Goal: Task Accomplishment & Management: Use online tool/utility

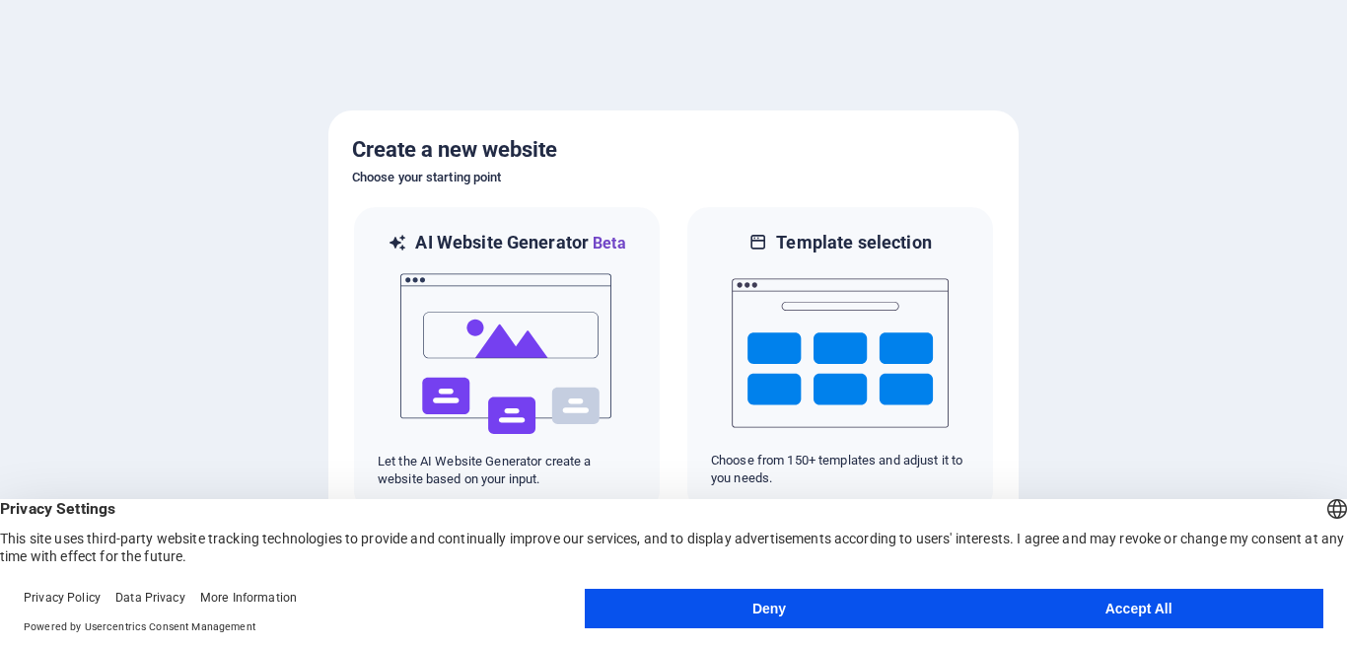
click at [1070, 613] on button "Accept All" at bounding box center [1139, 608] width 370 height 39
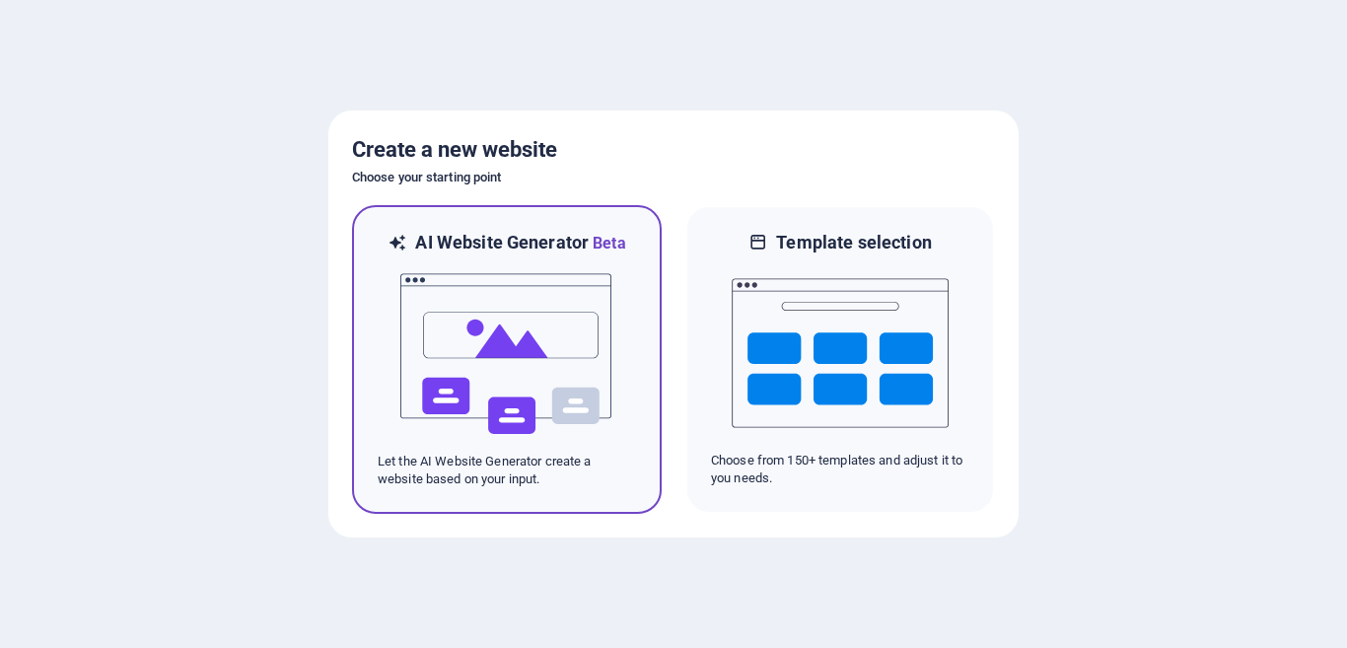
click at [483, 340] on img at bounding box center [506, 353] width 217 height 197
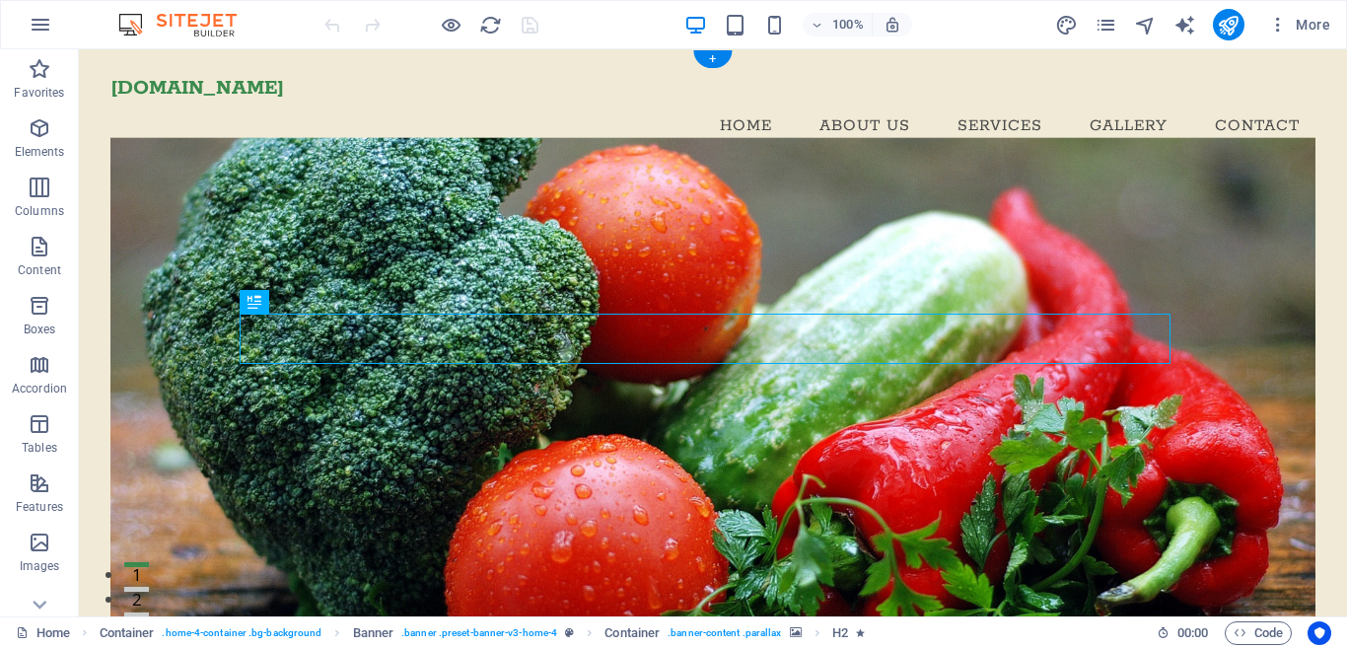
click at [417, 239] on figure at bounding box center [712, 395] width 1205 height 517
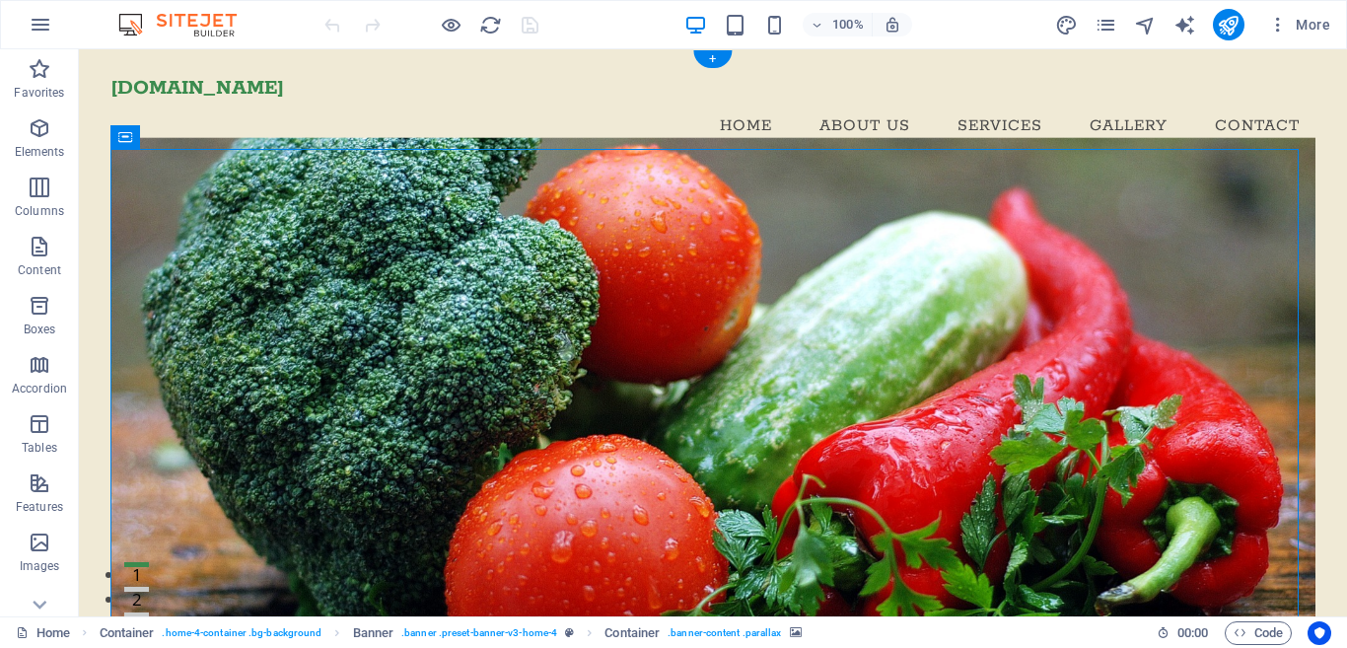
click at [417, 239] on figure at bounding box center [712, 395] width 1205 height 517
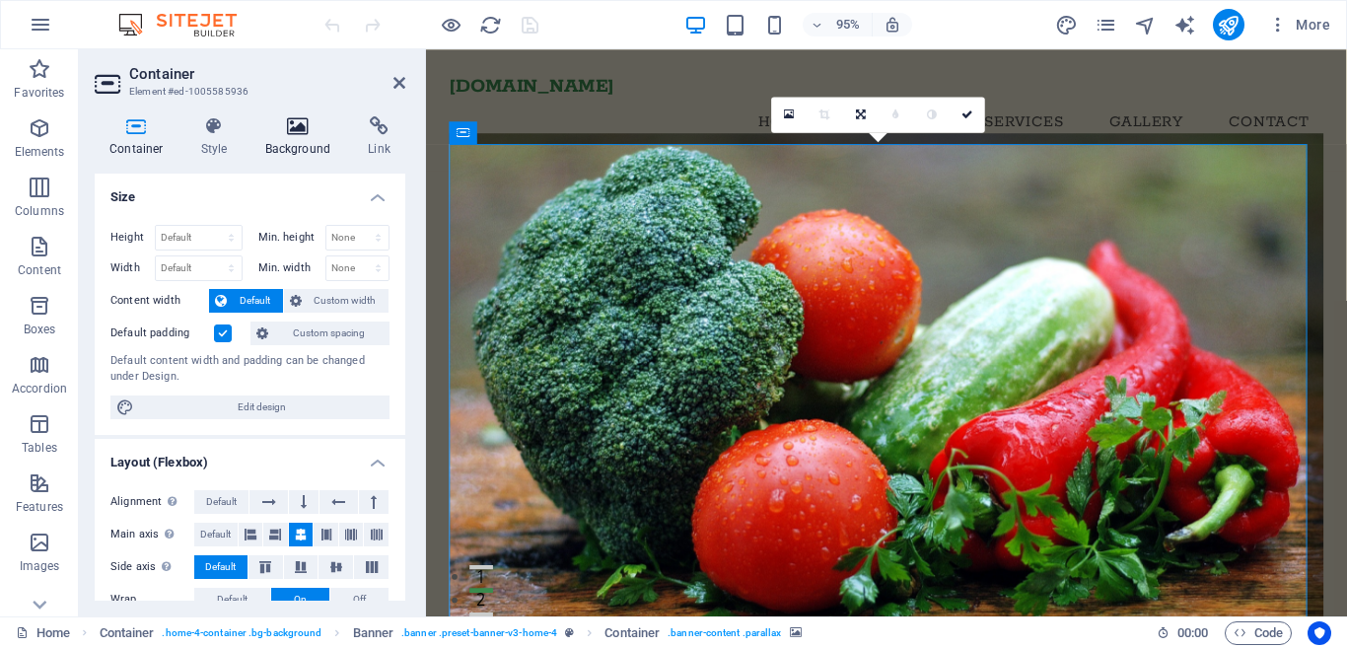
click at [298, 125] on icon at bounding box center [298, 126] width 96 height 20
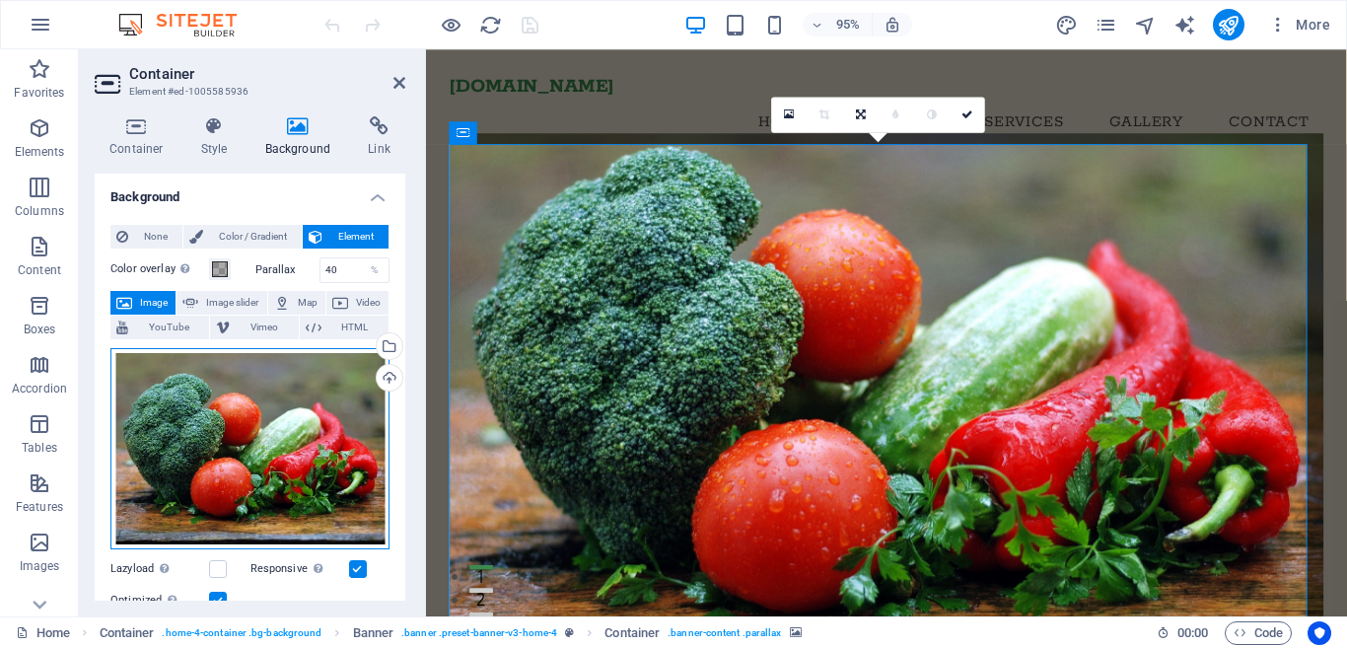
click at [304, 416] on div "Drag files here, click to choose files or select files from Files or our free s…" at bounding box center [249, 449] width 279 height 202
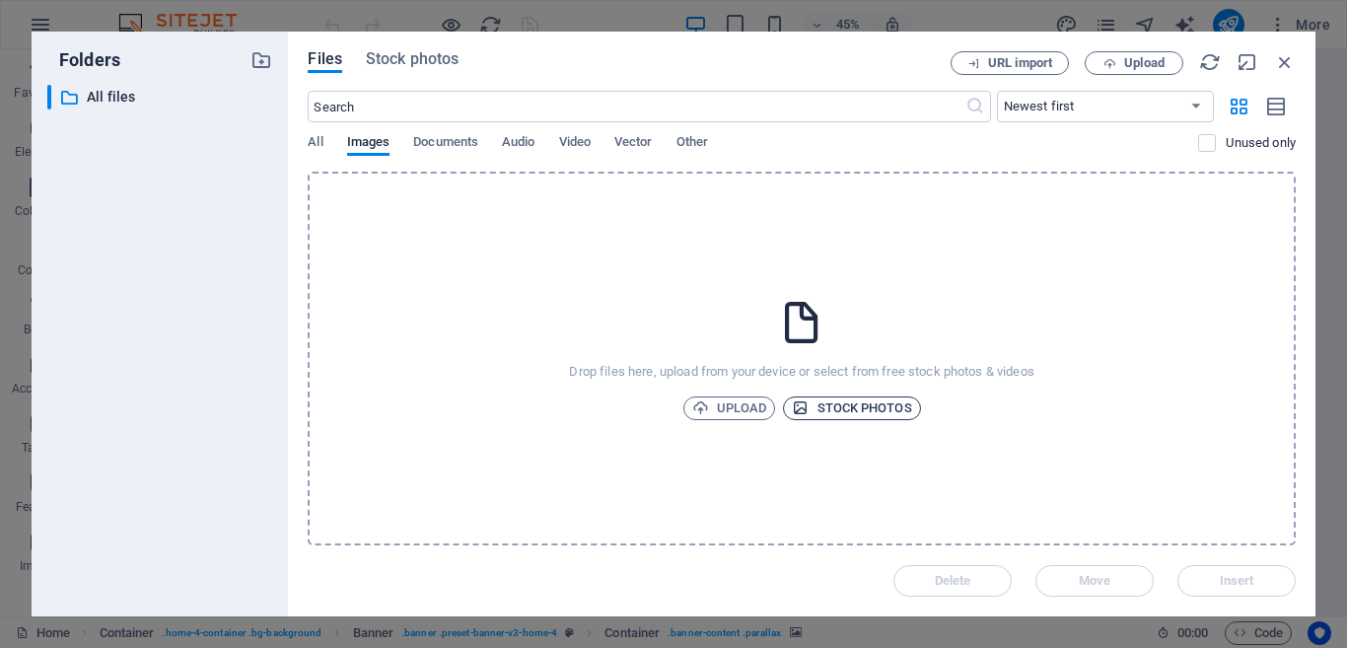
click at [854, 403] on span "Stock photos" at bounding box center [851, 408] width 119 height 24
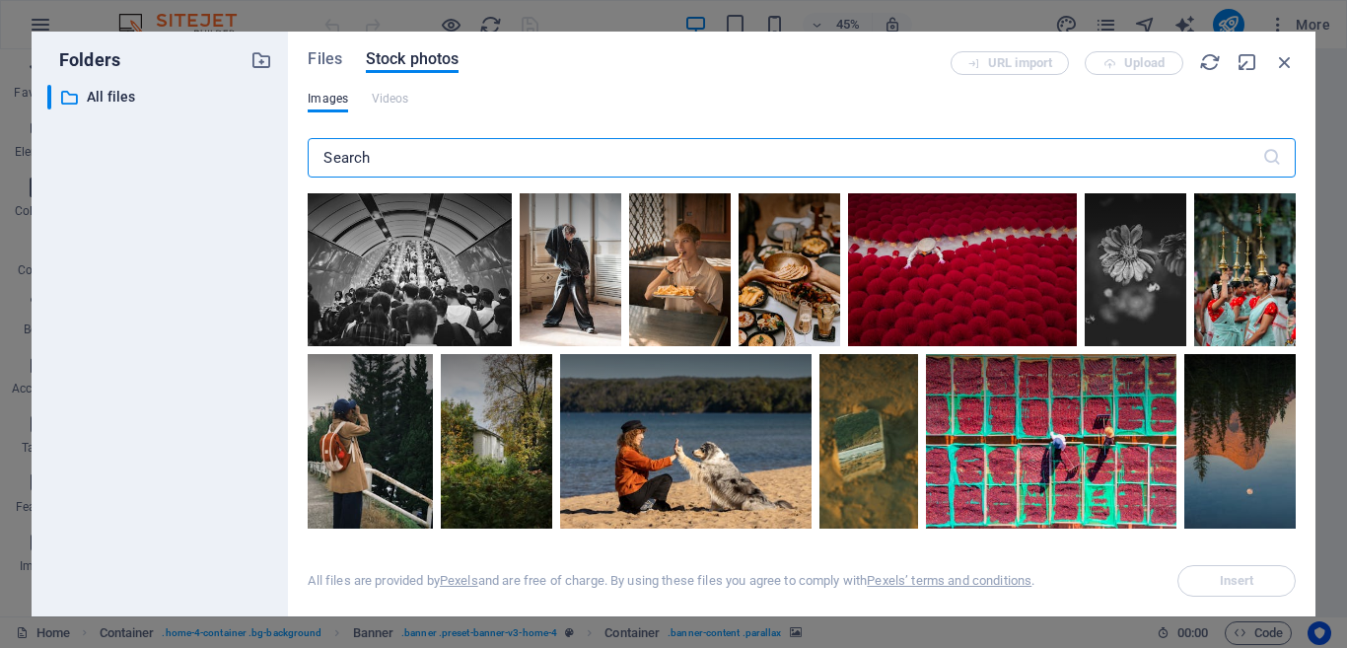
click at [854, 403] on div at bounding box center [869, 398] width 99 height 88
click at [656, 163] on input "text" at bounding box center [785, 157] width 954 height 39
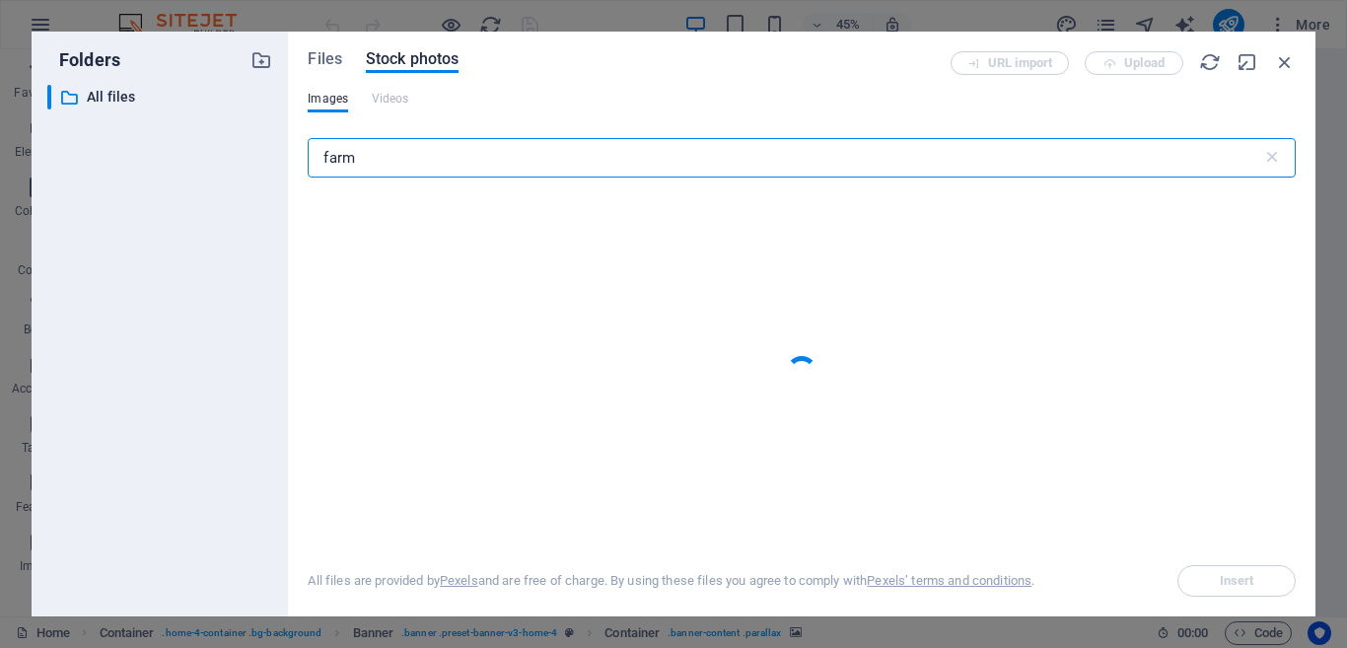
type input "farm"
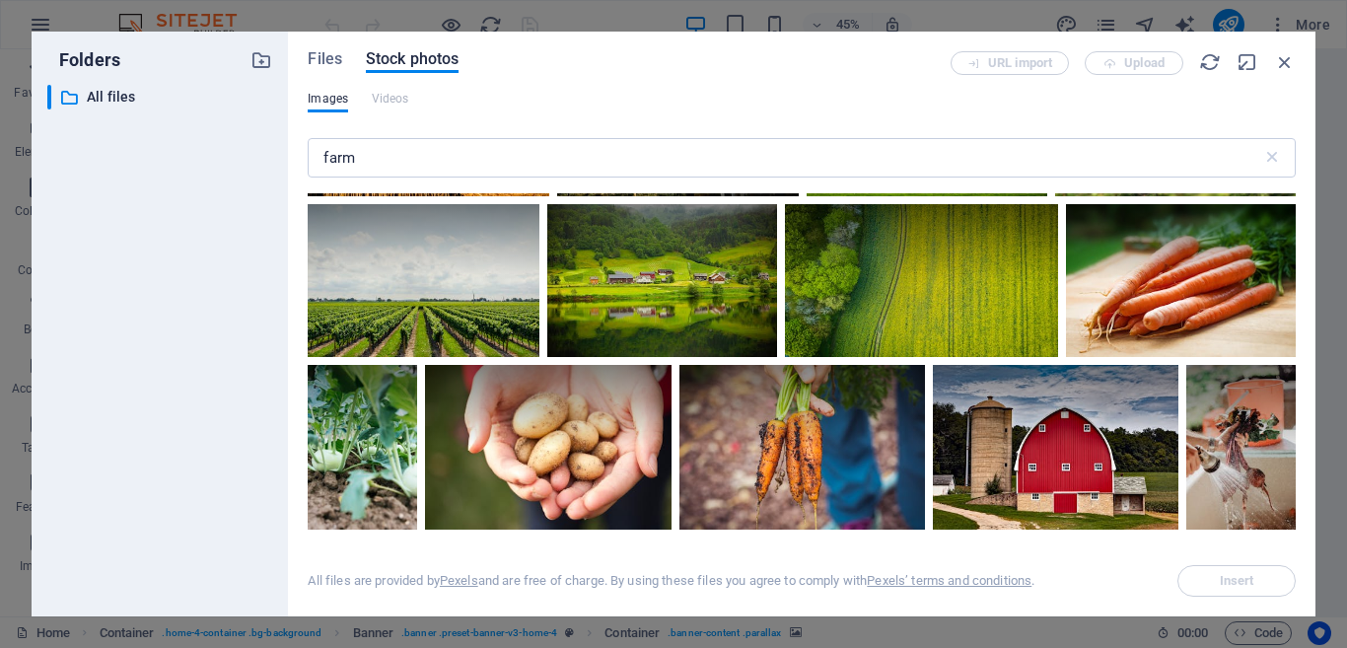
scroll to position [2427, 0]
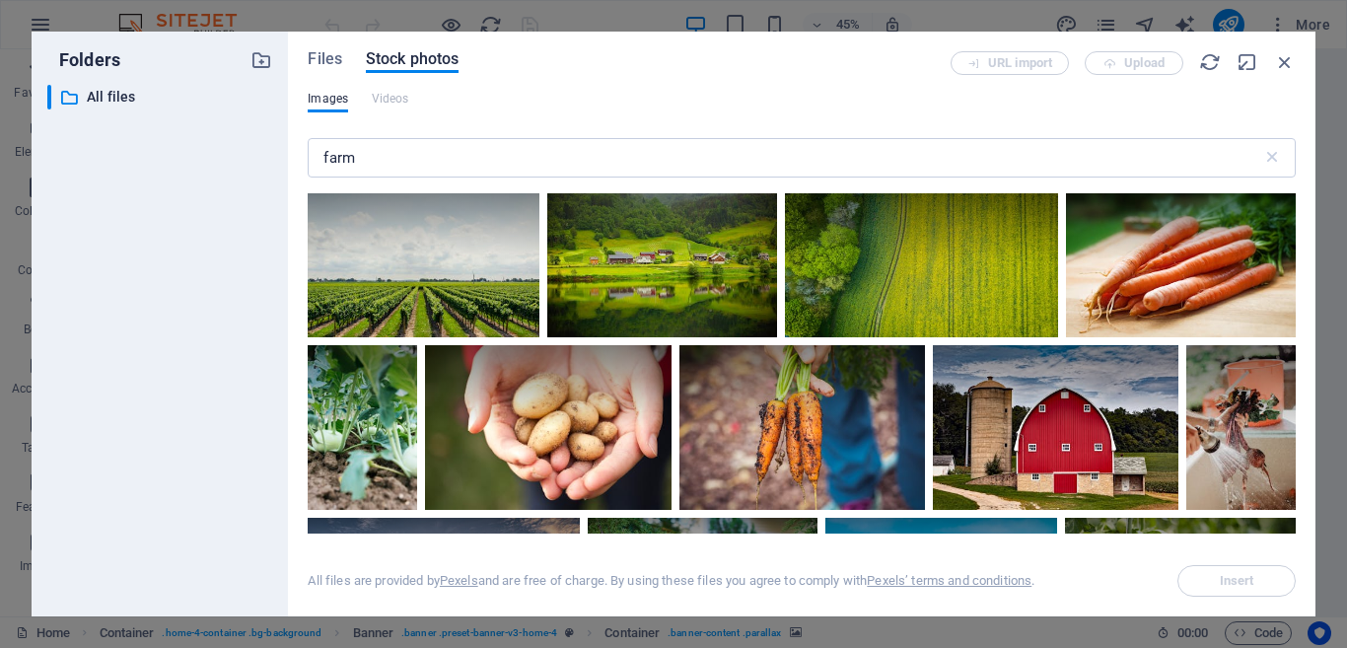
drag, startPoint x: 1324, startPoint y: 404, endPoint x: 946, endPoint y: 389, distance: 379.0
click at [1325, 419] on div "Folders ​ All files All files Files Stock photos URL import Upload Images Video…" at bounding box center [673, 324] width 1347 height 648
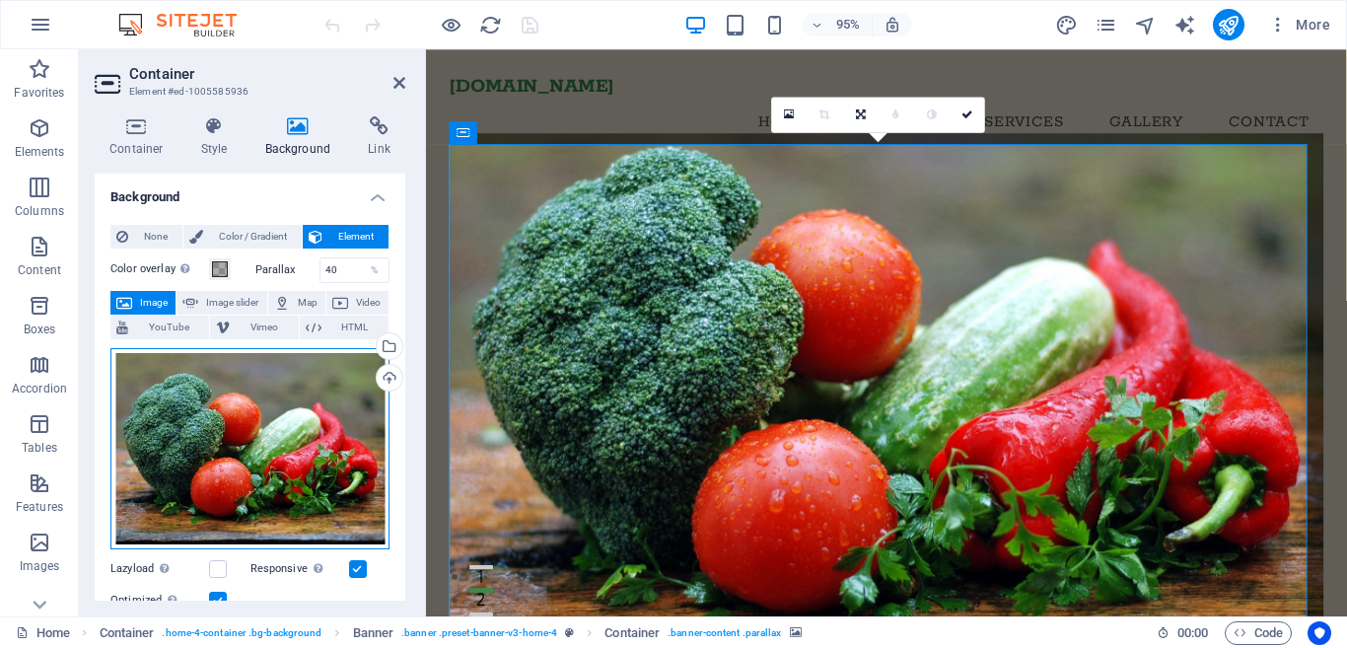
click at [321, 410] on div "Drag files here, click to choose files or select files from Files or our free s…" at bounding box center [249, 449] width 279 height 202
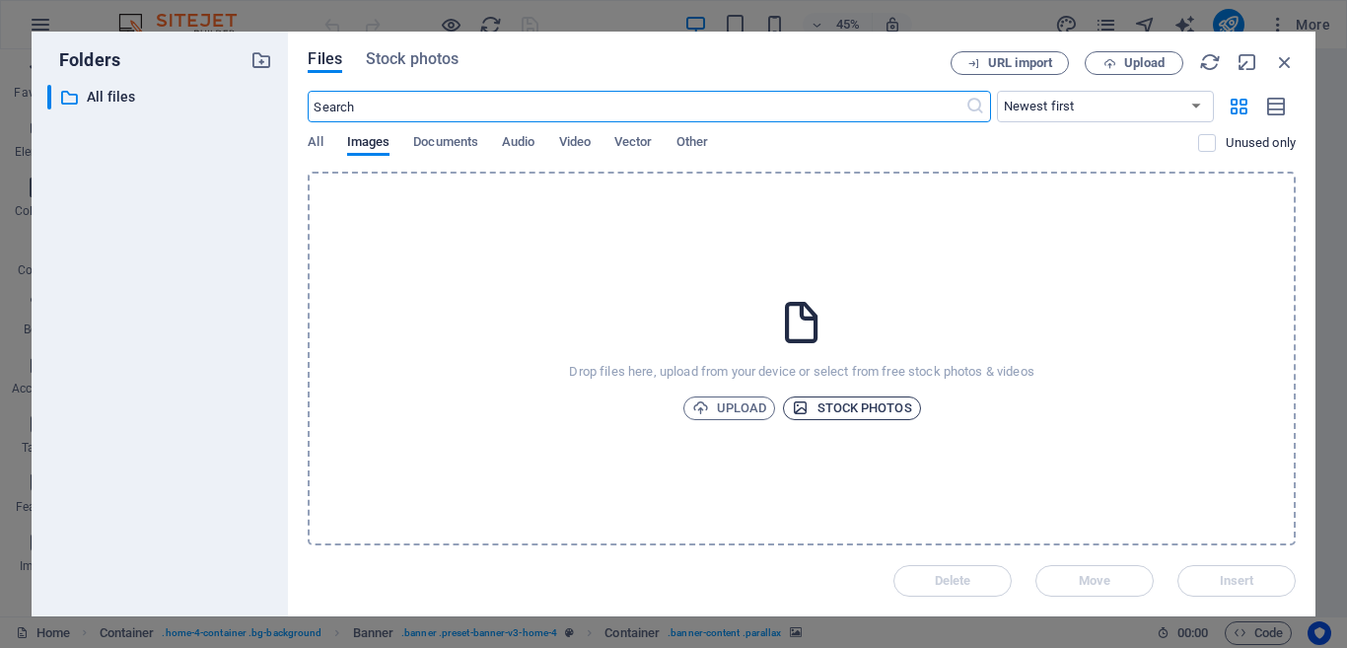
click at [815, 403] on span "Stock photos" at bounding box center [851, 408] width 119 height 24
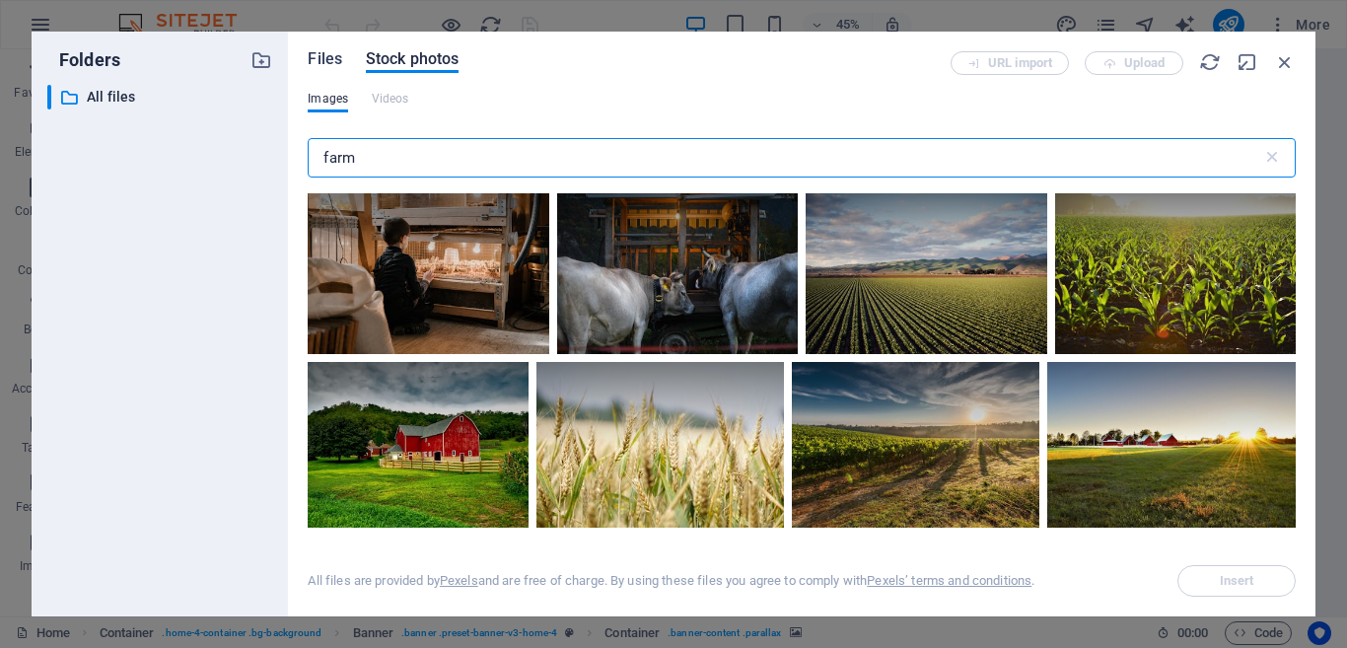
click at [333, 65] on span "Files" at bounding box center [325, 59] width 35 height 24
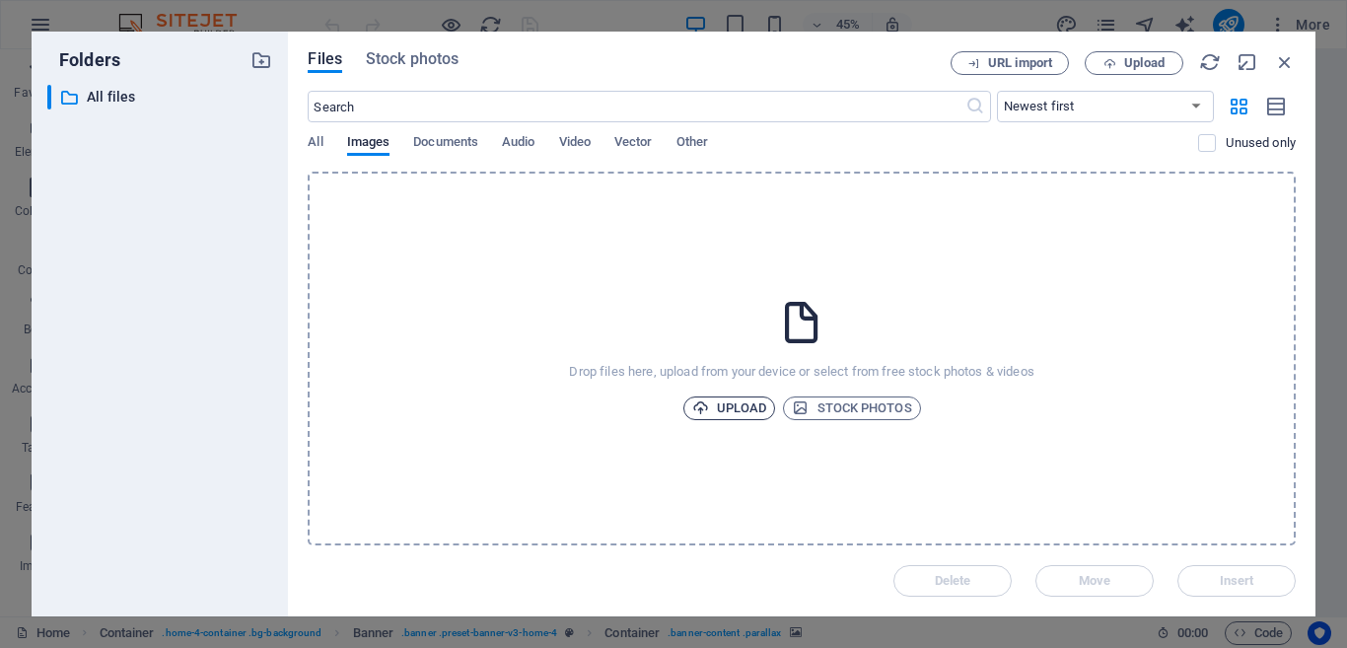
click at [716, 408] on span "Upload" at bounding box center [729, 408] width 75 height 24
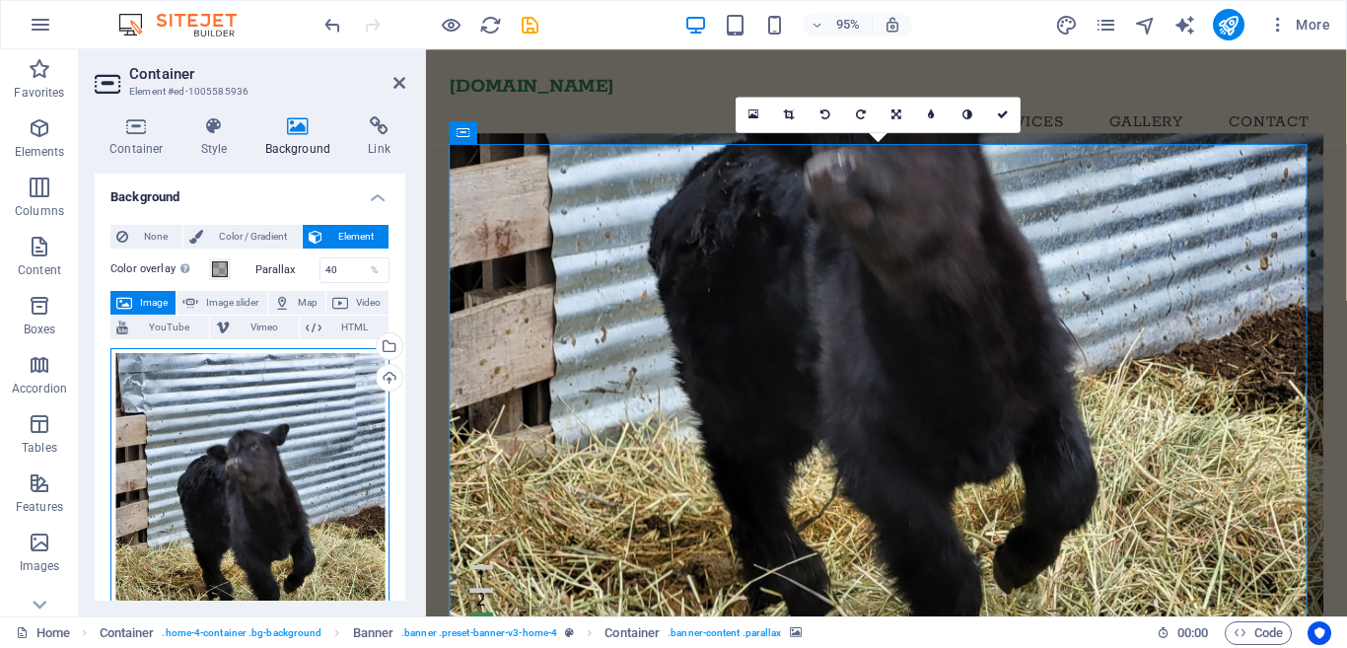
drag, startPoint x: 253, startPoint y: 475, endPoint x: 263, endPoint y: 497, distance: 23.8
click at [254, 509] on div "Drag files here, click to choose files or select files from Files or our free s…" at bounding box center [249, 532] width 279 height 369
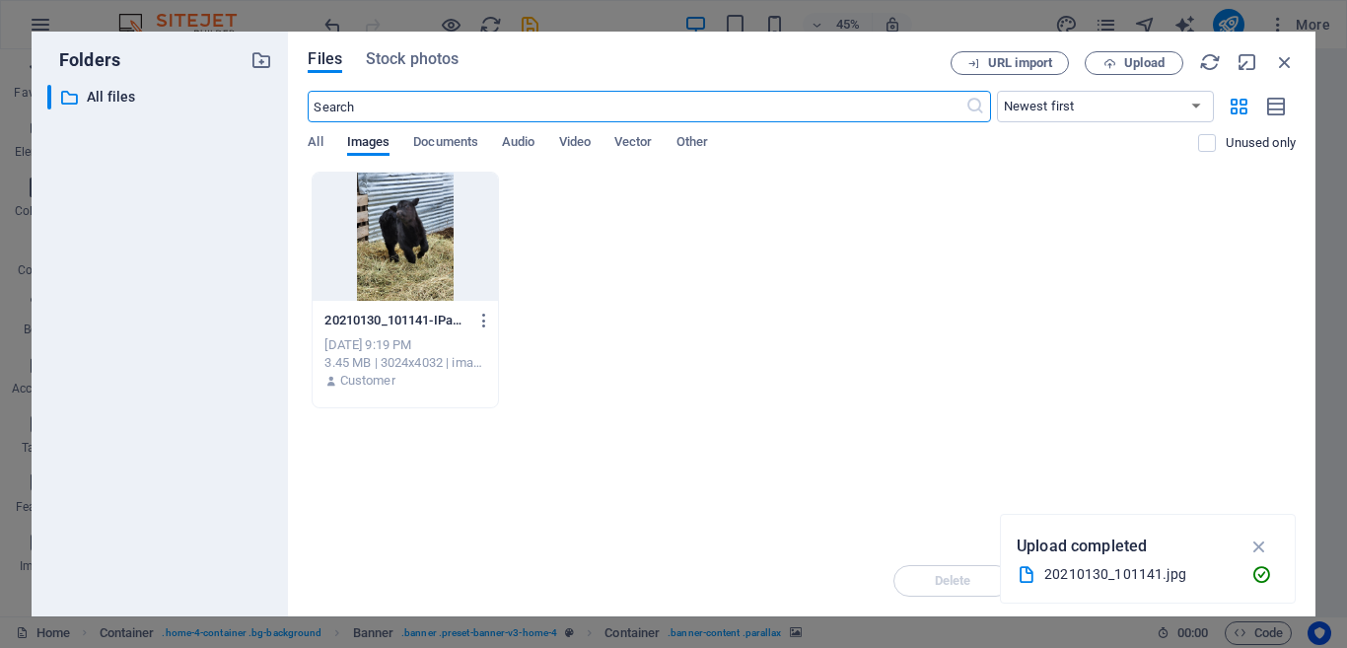
click at [372, 244] on div at bounding box center [405, 237] width 184 height 128
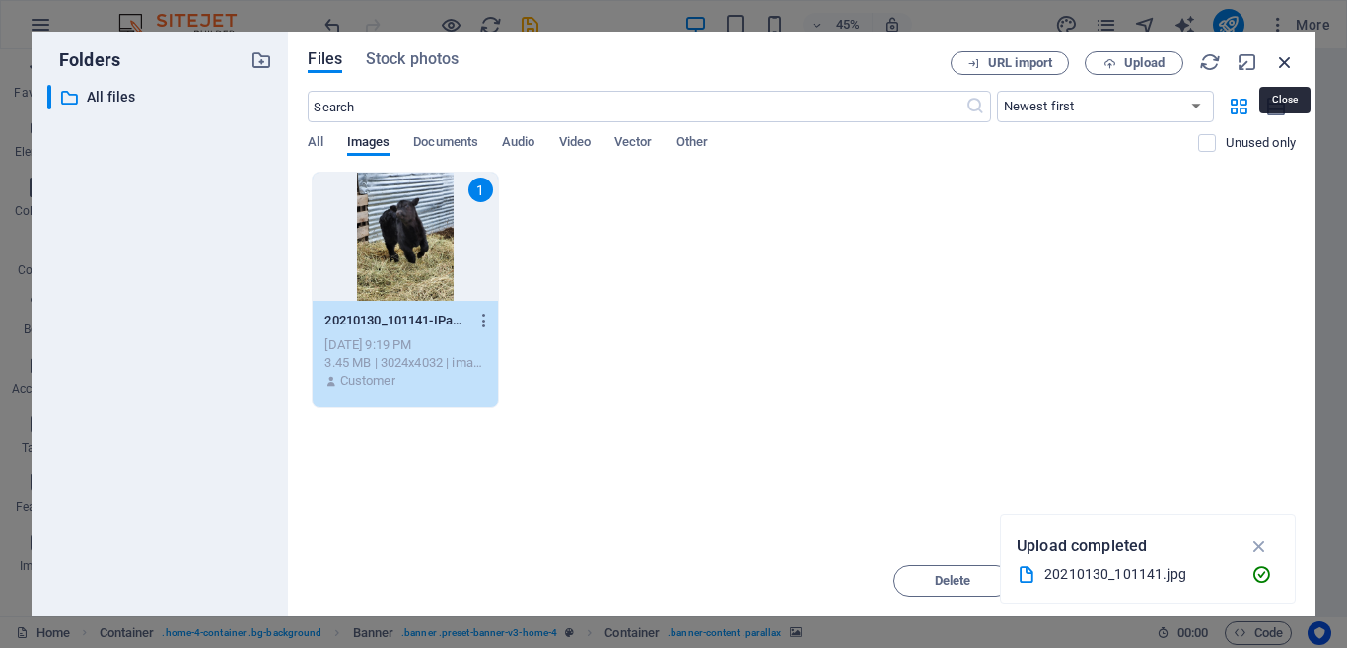
click at [1290, 53] on icon "button" at bounding box center [1285, 62] width 22 height 22
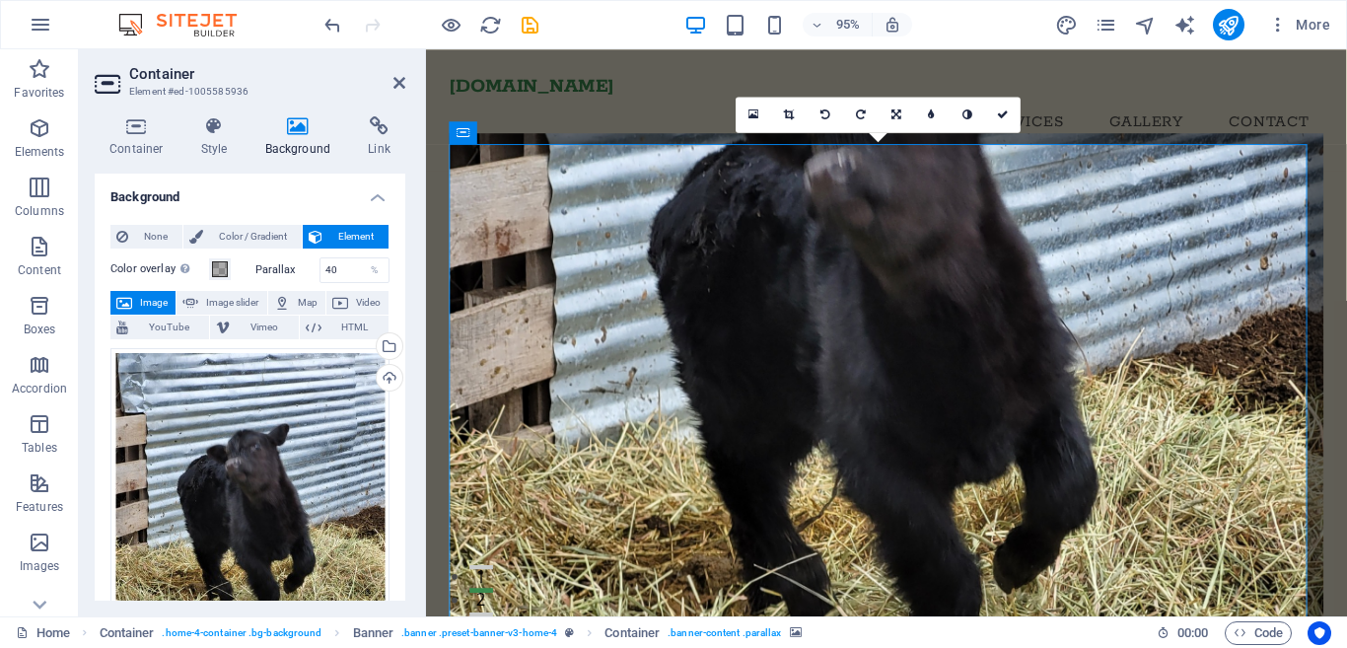
drag, startPoint x: 1042, startPoint y: 265, endPoint x: 1120, endPoint y: 580, distance: 324.1
click at [1120, 580] on figure at bounding box center [911, 408] width 921 height 543
drag, startPoint x: 1200, startPoint y: 181, endPoint x: 1196, endPoint y: 105, distance: 77.0
click at [1196, 105] on header "[DOMAIN_NAME] Menu Home About Us Services Gallery Contact Welcome to J&J Family…" at bounding box center [910, 621] width 969 height 1145
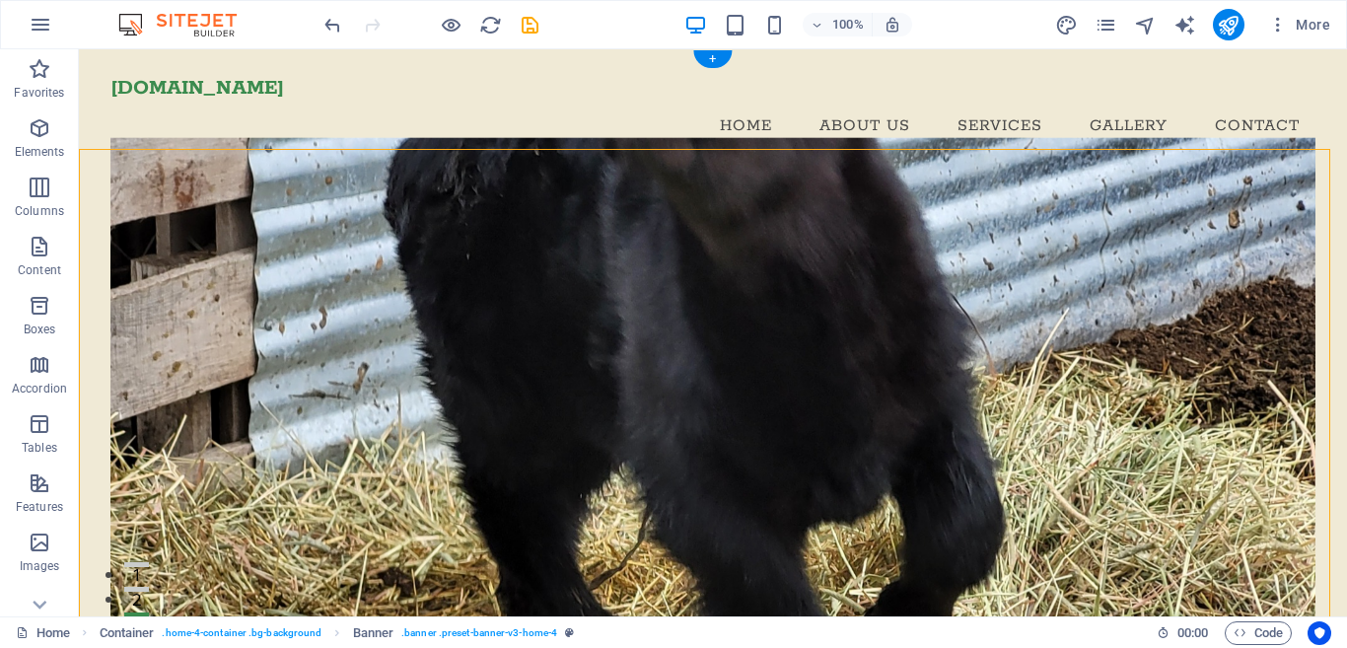
click at [627, 278] on figure at bounding box center [712, 395] width 1205 height 517
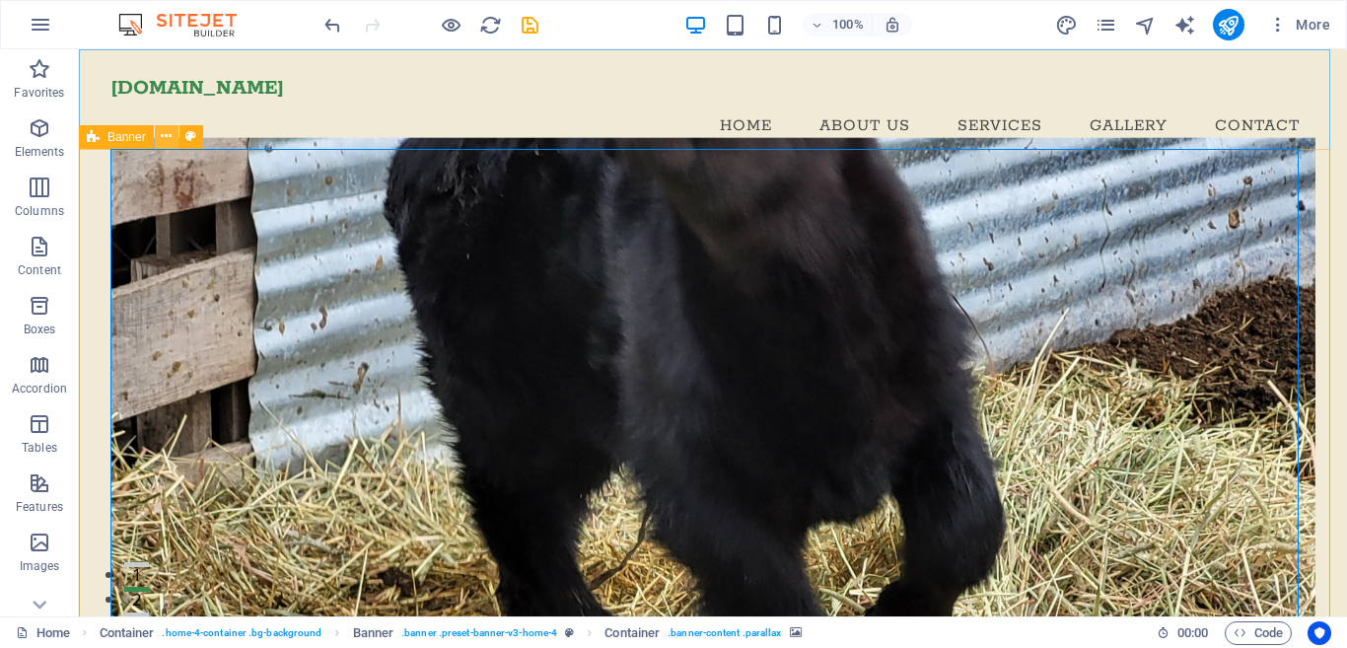
click at [172, 141] on icon at bounding box center [166, 136] width 11 height 21
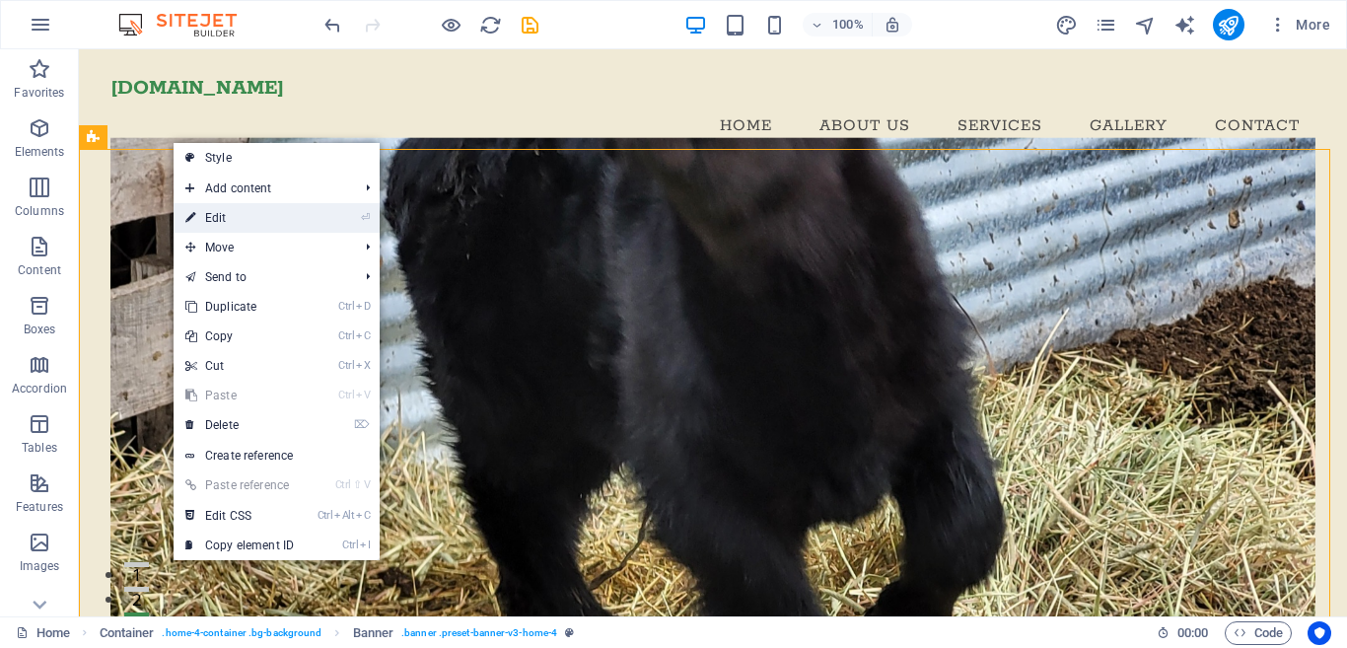
click at [225, 220] on link "⏎ Edit" at bounding box center [240, 218] width 132 height 30
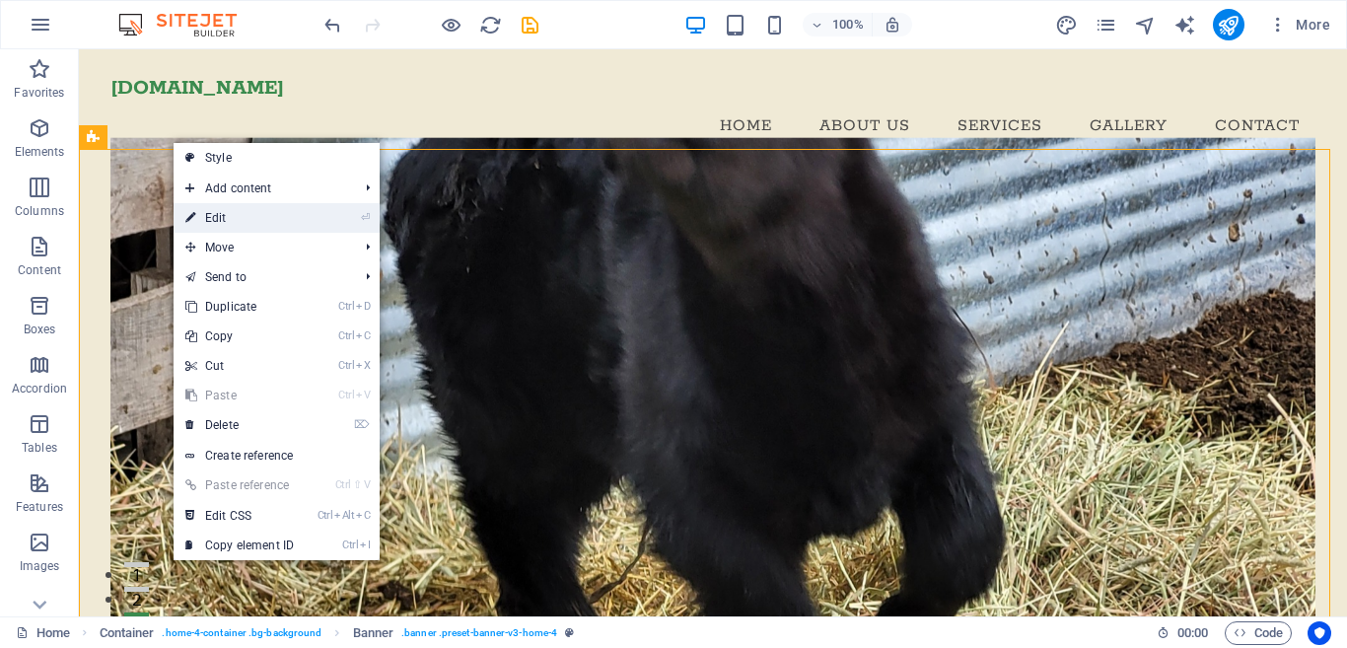
select select "vh"
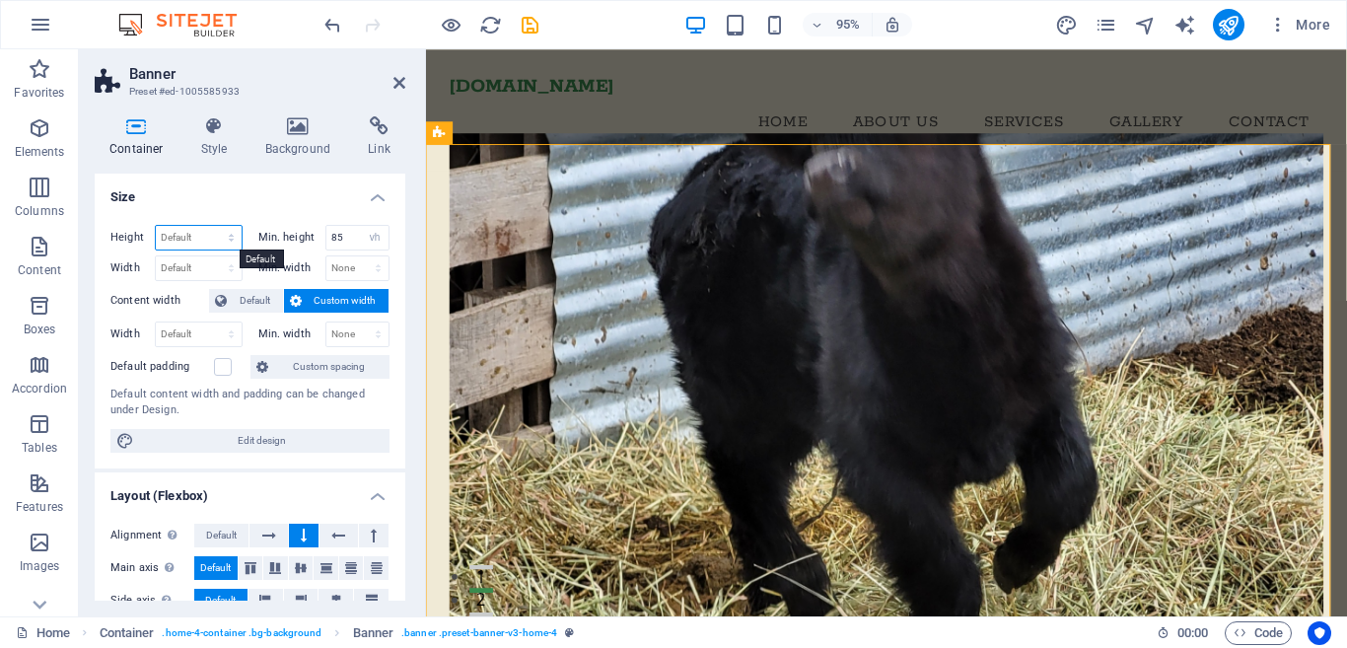
click at [206, 237] on select "Default px rem % vh vw" at bounding box center [199, 238] width 86 height 24
click at [156, 226] on select "Default px rem % vh vw" at bounding box center [199, 238] width 86 height 24
select select "DISABLED_OPTION_VALUE"
click at [349, 239] on input "85" at bounding box center [357, 238] width 63 height 24
type input "8"
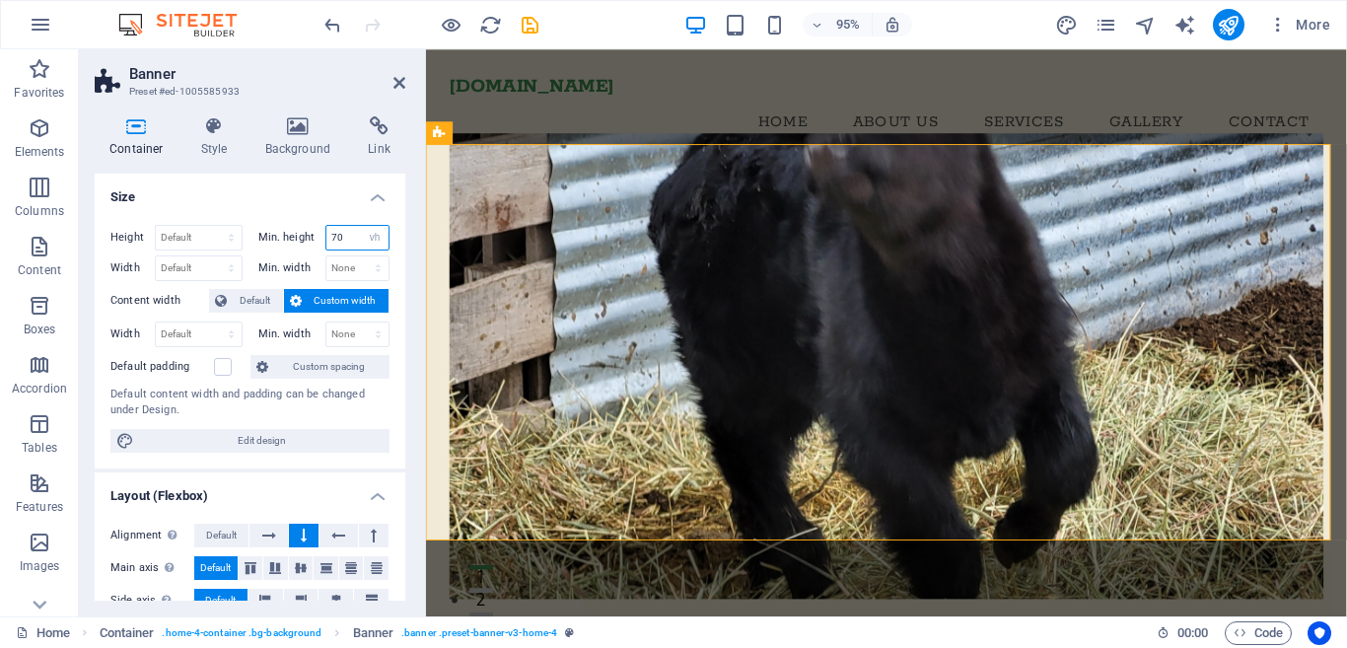
type input "70"
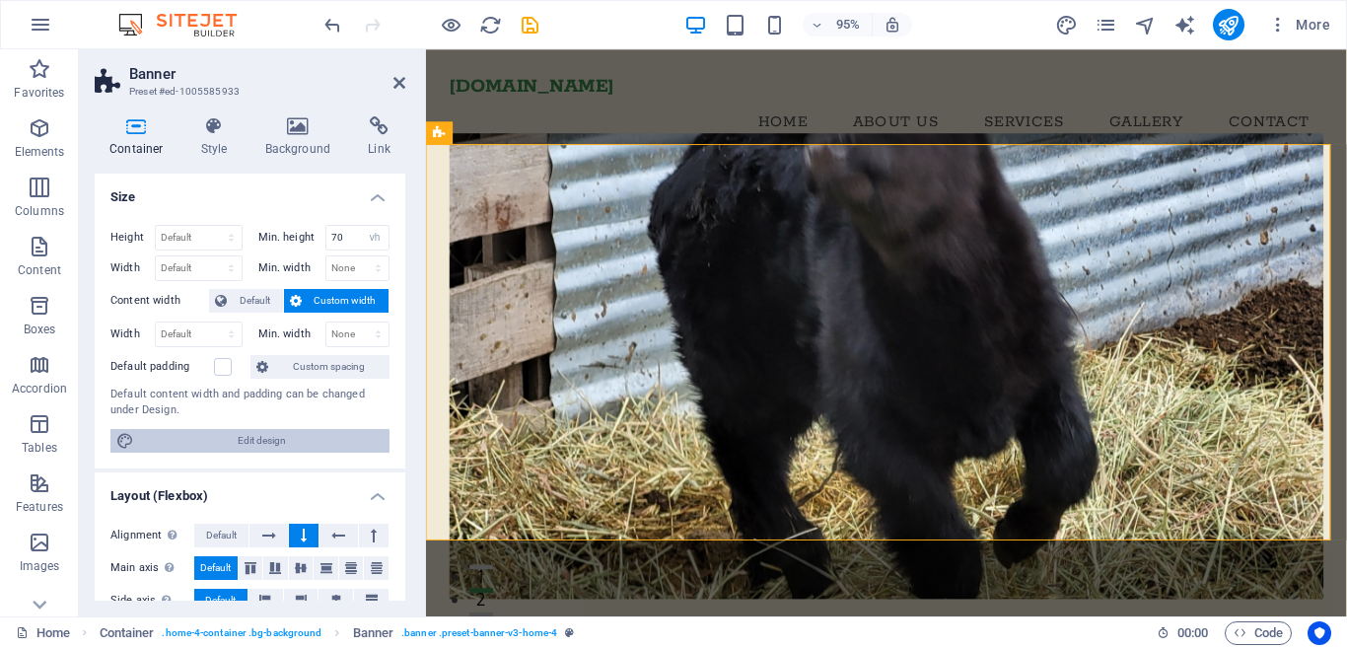
click at [338, 442] on span "Edit design" at bounding box center [262, 441] width 244 height 24
select select "rem"
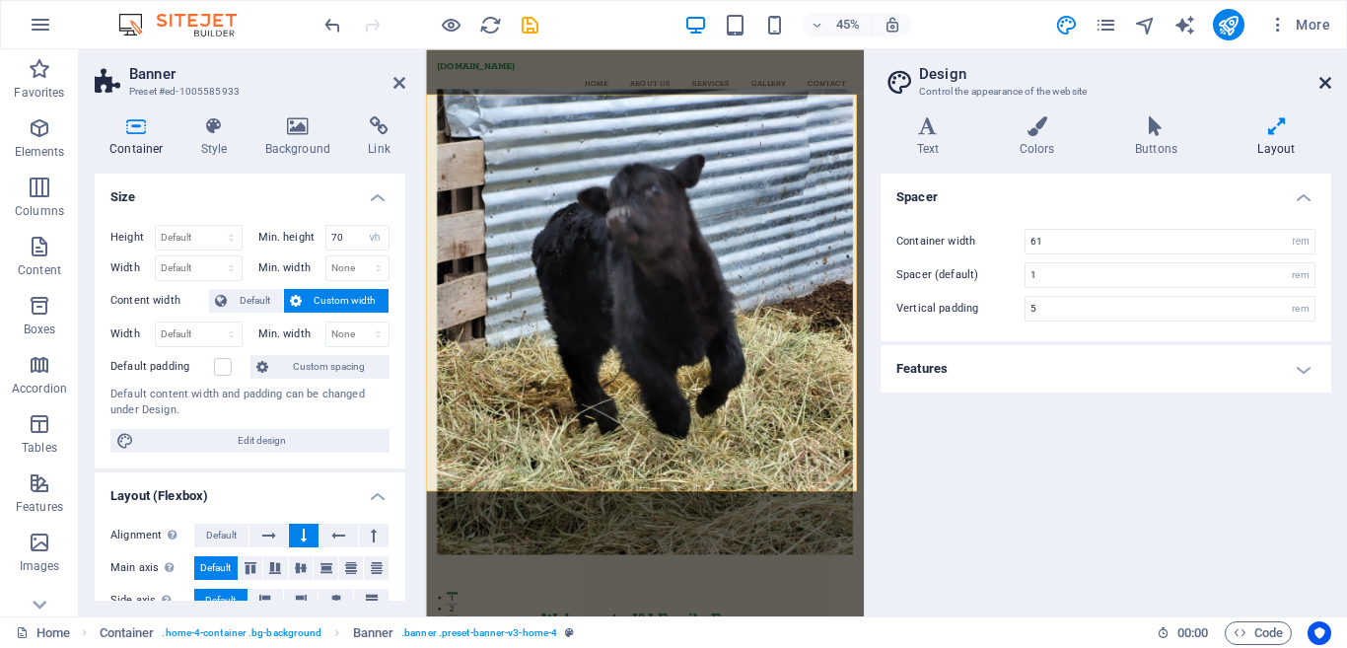
click at [1323, 80] on icon at bounding box center [1325, 83] width 12 height 16
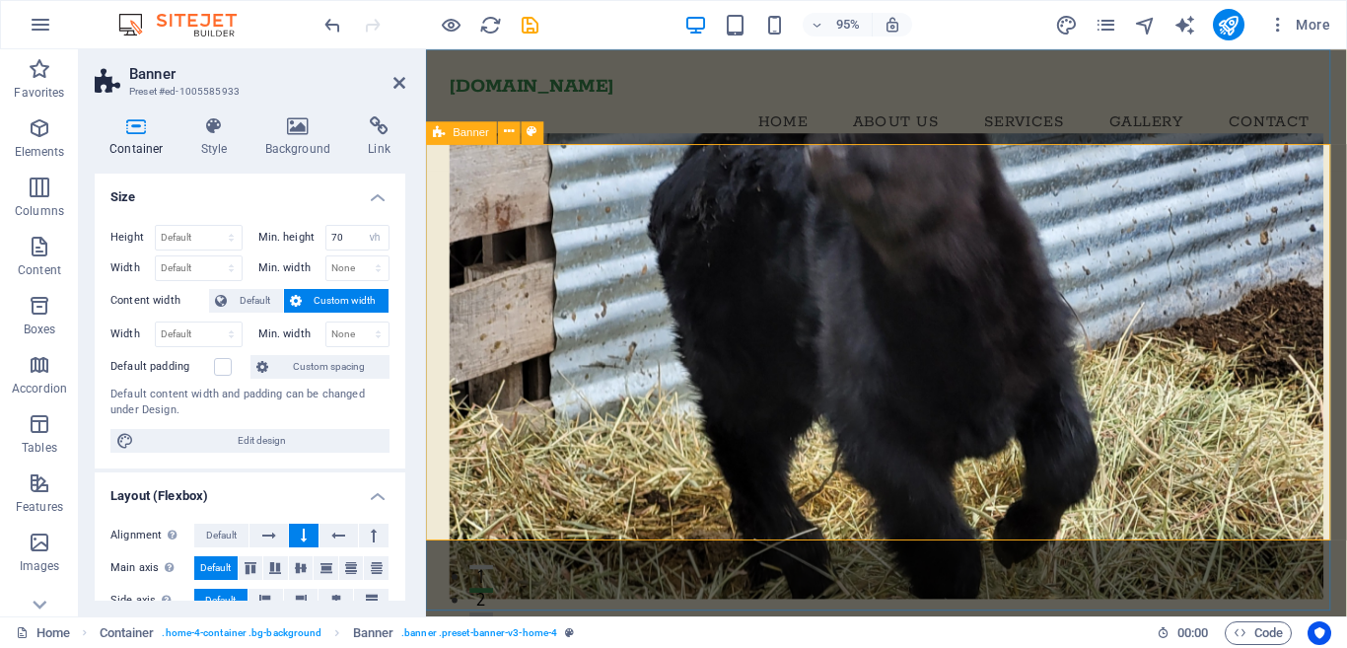
drag, startPoint x: 1309, startPoint y: 259, endPoint x: 1359, endPoint y: 423, distance: 171.3
click at [1346, 423] on div "Welcome to J&J Family Farm Cultivating Growth and Learning Visit Our Farm" at bounding box center [910, 578] width 969 height 801
click at [290, 148] on h4 "Background" at bounding box center [302, 136] width 104 height 41
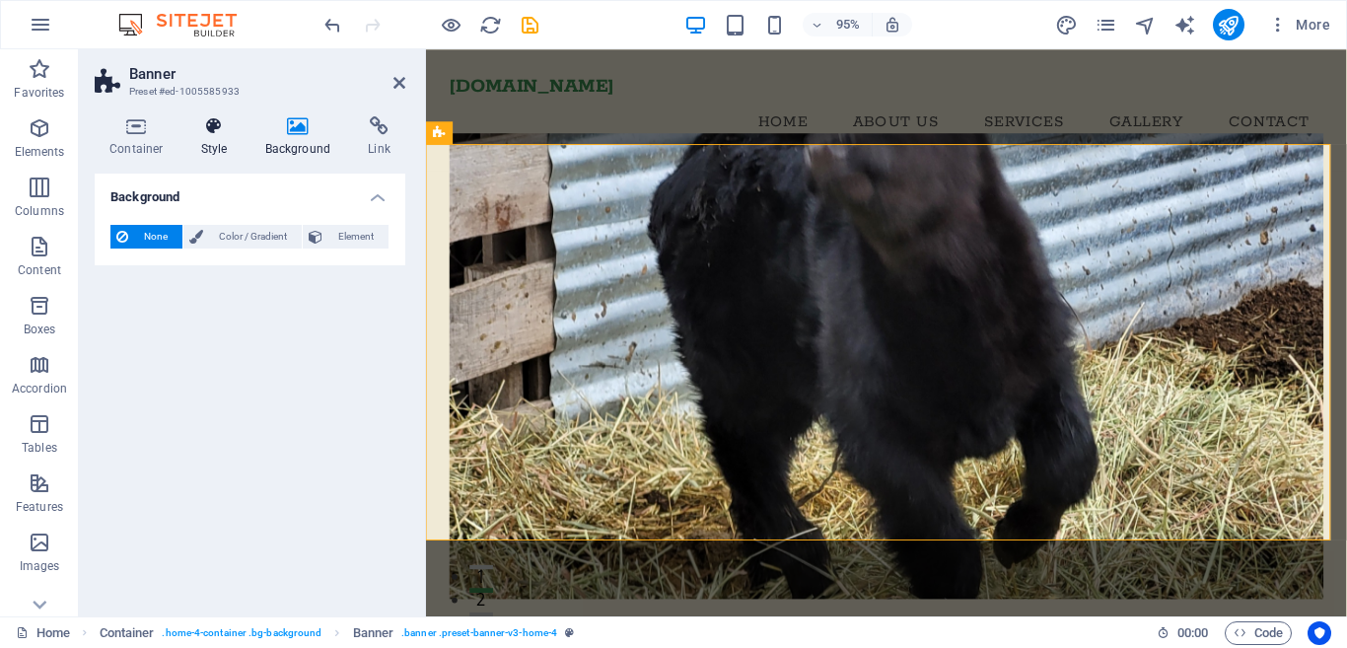
click at [204, 130] on icon at bounding box center [214, 126] width 56 height 20
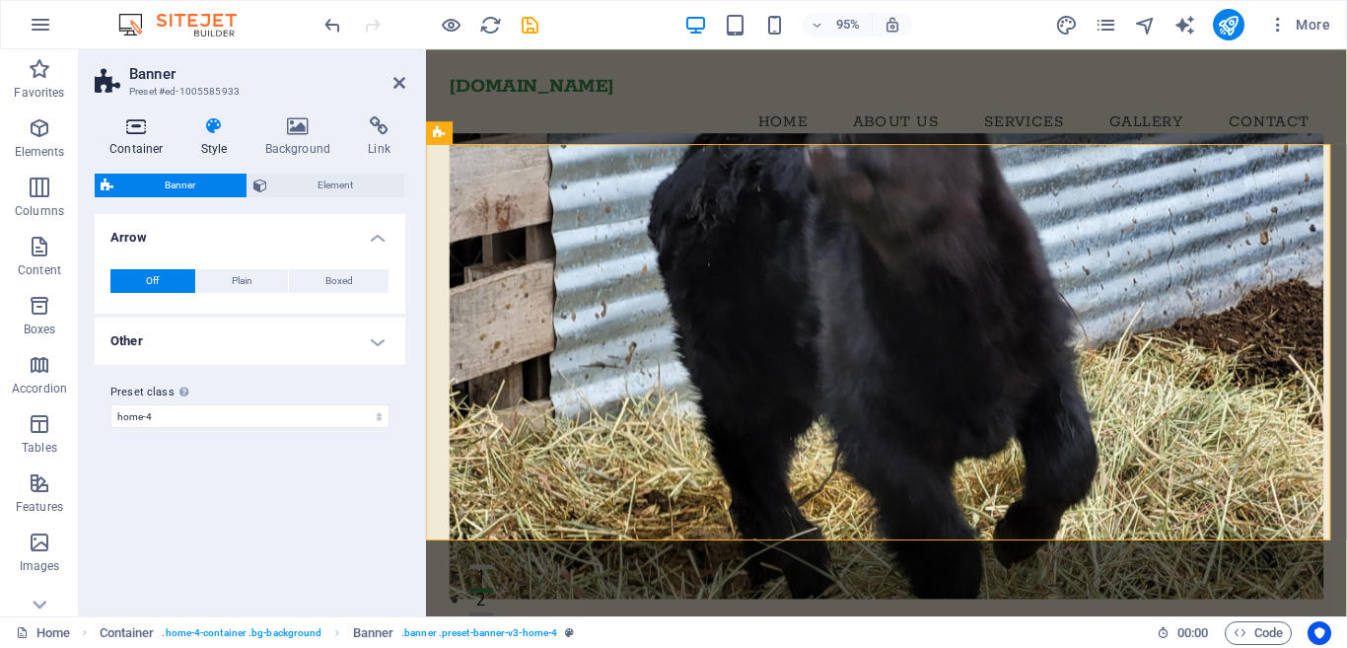
click at [131, 140] on h4 "Container" at bounding box center [141, 136] width 92 height 41
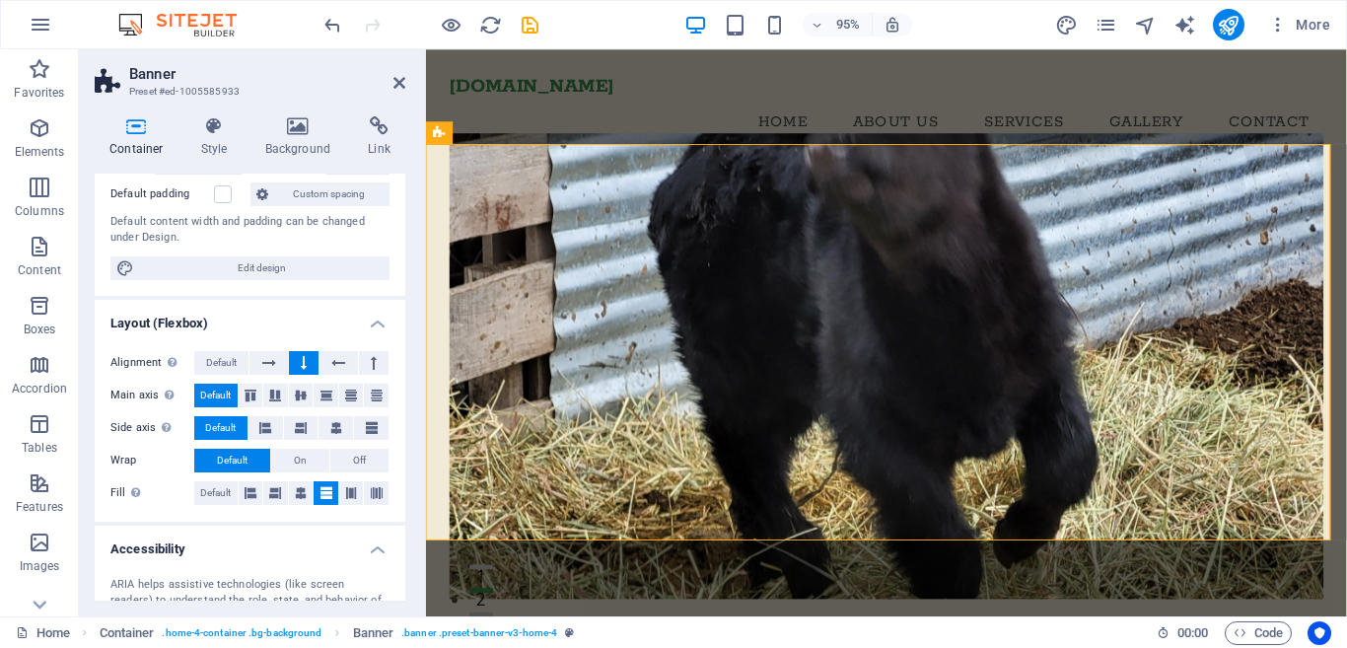
scroll to position [164, 0]
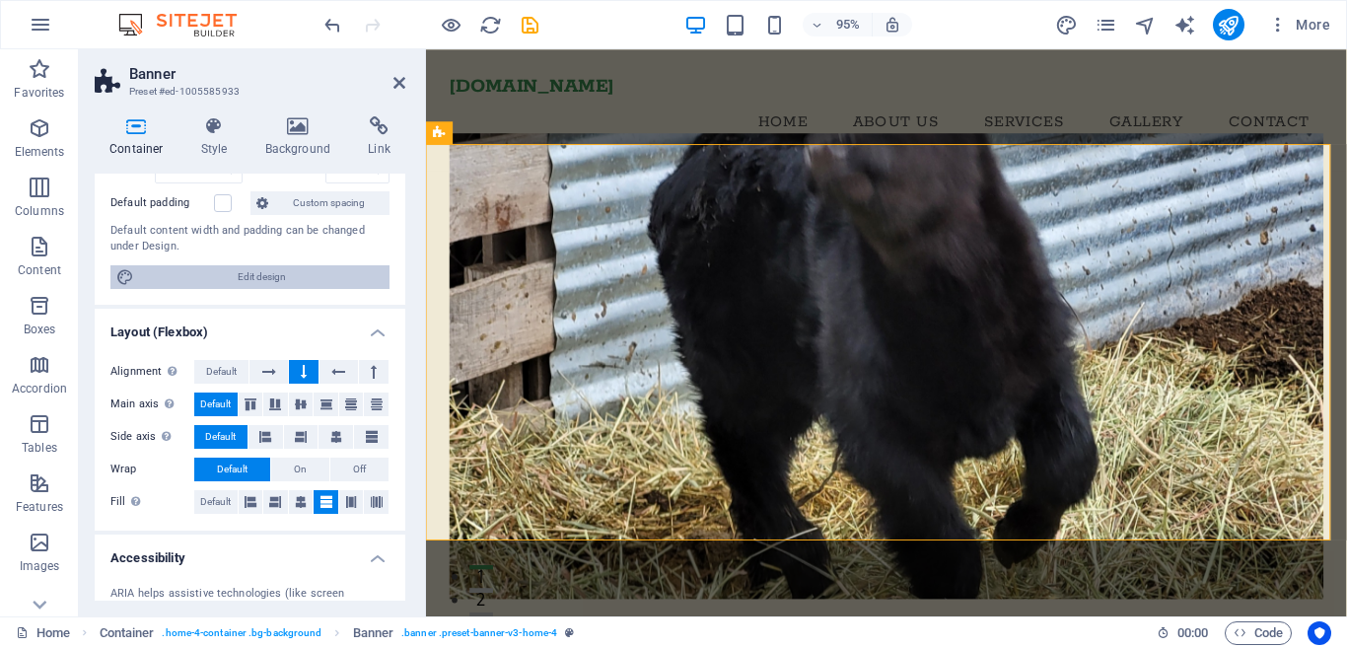
click at [318, 280] on span "Edit design" at bounding box center [262, 277] width 244 height 24
select select "rem"
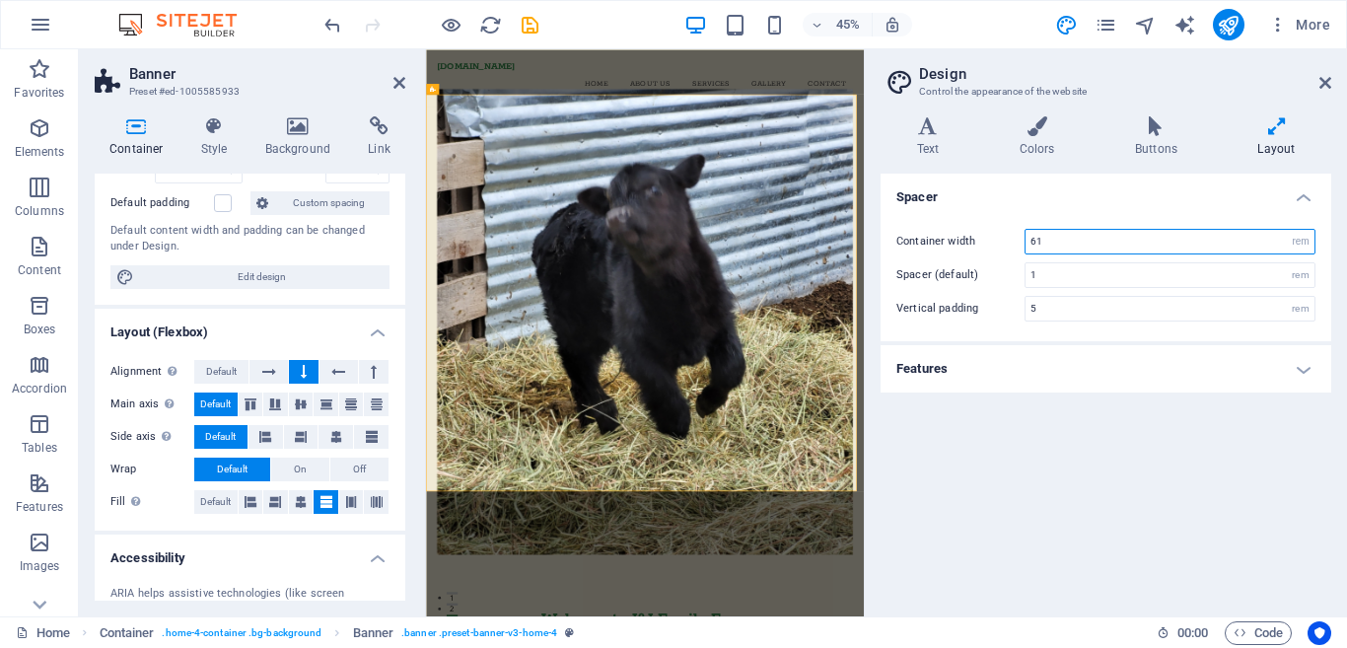
click at [1057, 243] on input "61" at bounding box center [1170, 242] width 289 height 24
type input "6"
type input "60"
click at [1069, 411] on div "Spacer Container width 60 rem px Spacer (default) 1 rem Vertical padding 5 rem …" at bounding box center [1106, 387] width 451 height 427
click at [1303, 370] on h4 "Features" at bounding box center [1106, 368] width 451 height 47
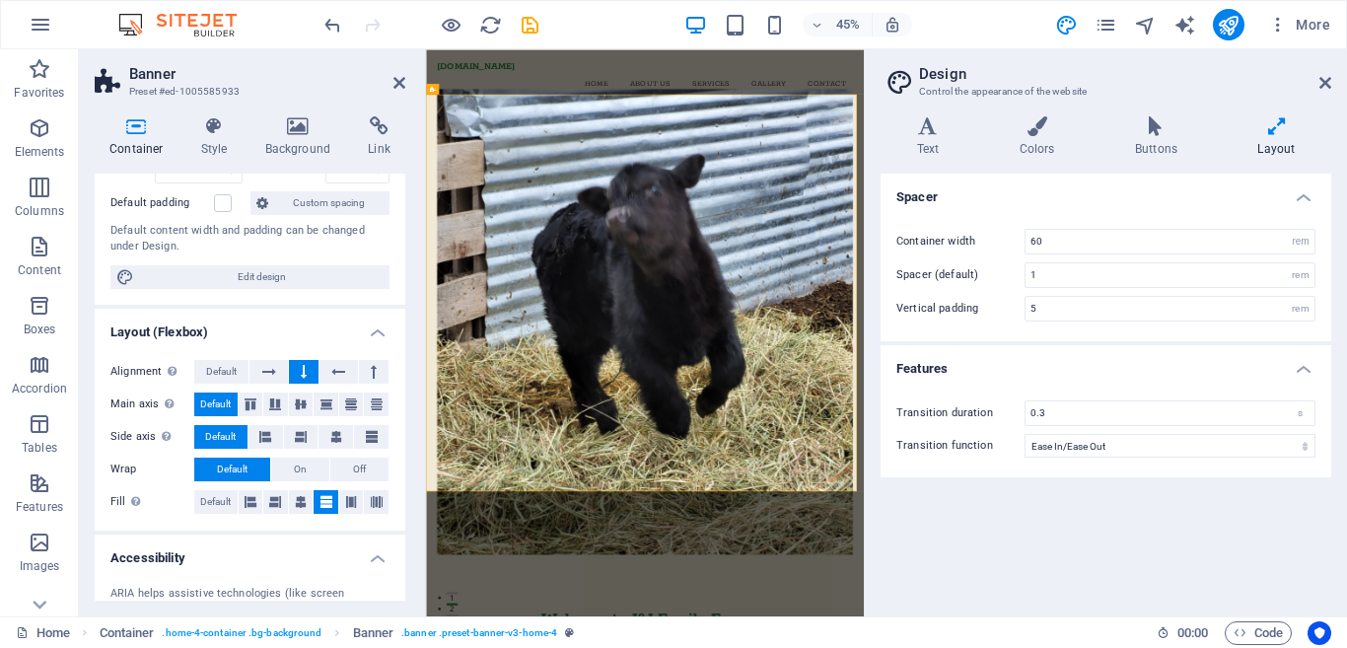
click at [1222, 567] on div "Spacer Container width 60 rem px Spacer (default) 1 rem Vertical padding 5 rem …" at bounding box center [1106, 387] width 451 height 427
drag, startPoint x: 1344, startPoint y: 78, endPoint x: 1346, endPoint y: 180, distance: 102.6
click at [1346, 180] on aside "Design Control the appearance of the website Variants Text Colors Buttons Layou…" at bounding box center [1105, 332] width 483 height 567
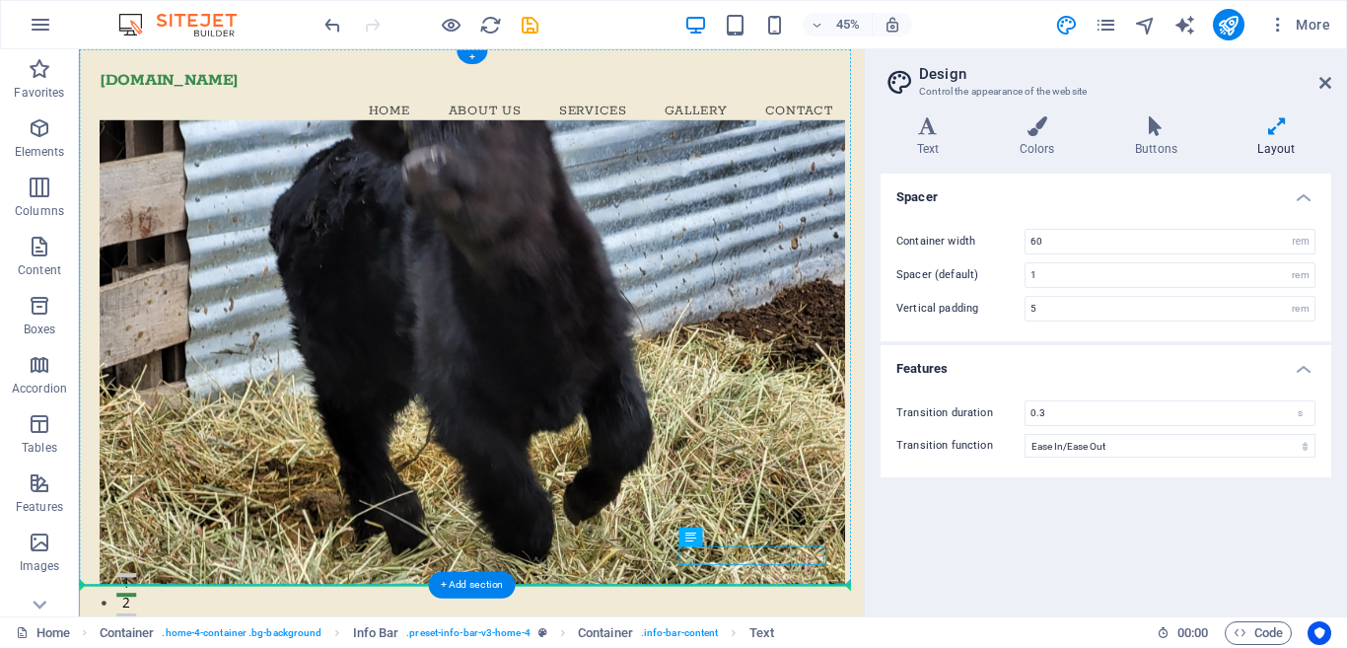
drag, startPoint x: 876, startPoint y: 549, endPoint x: 983, endPoint y: 652, distance: 148.6
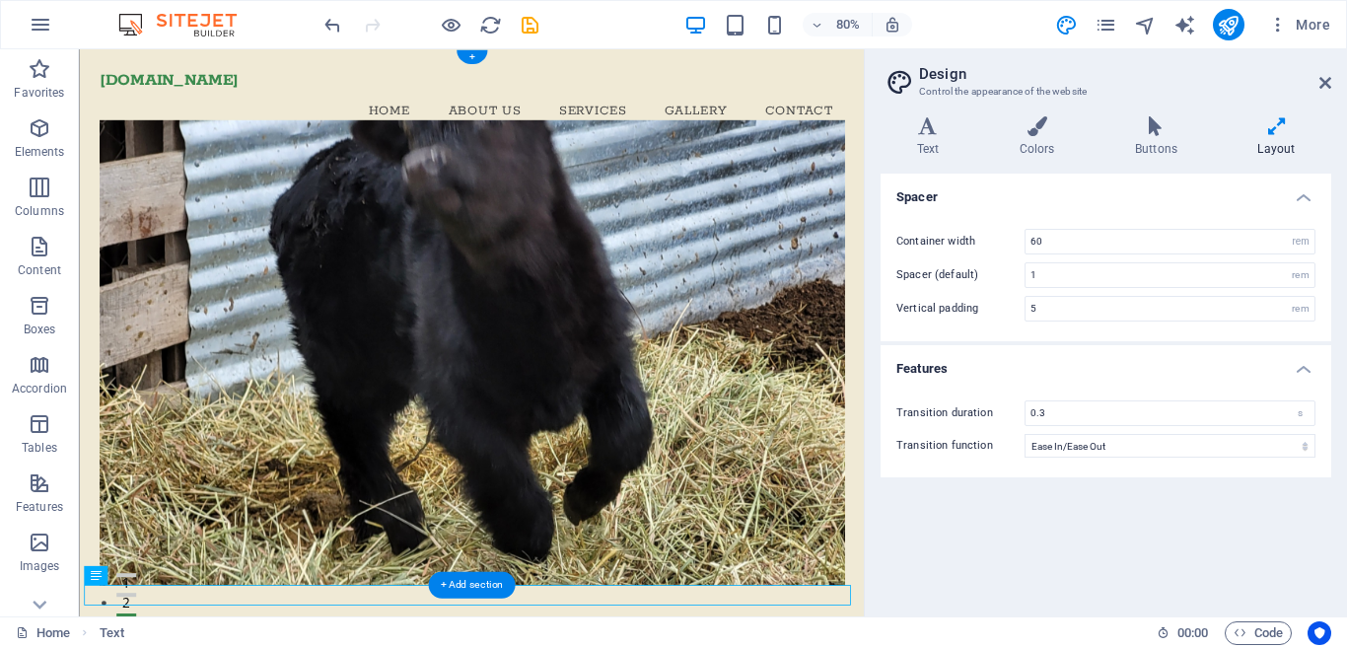
click at [775, 575] on figure at bounding box center [570, 428] width 932 height 582
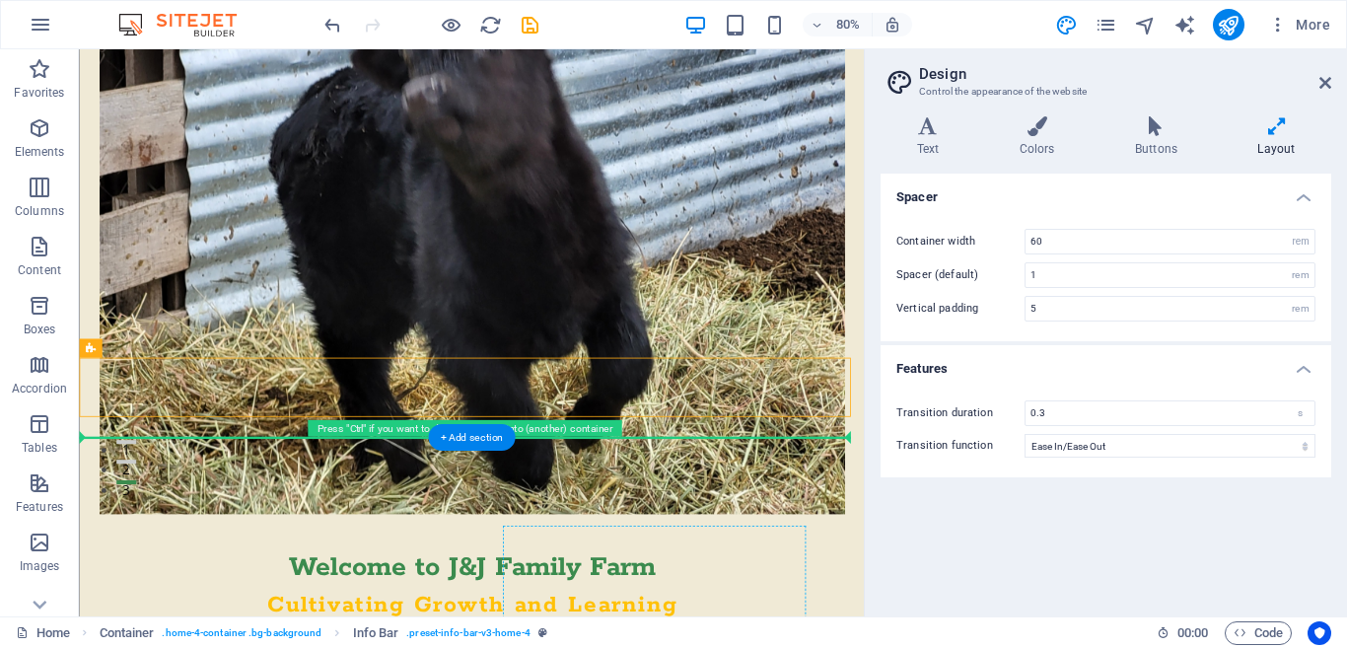
scroll to position [210, 0]
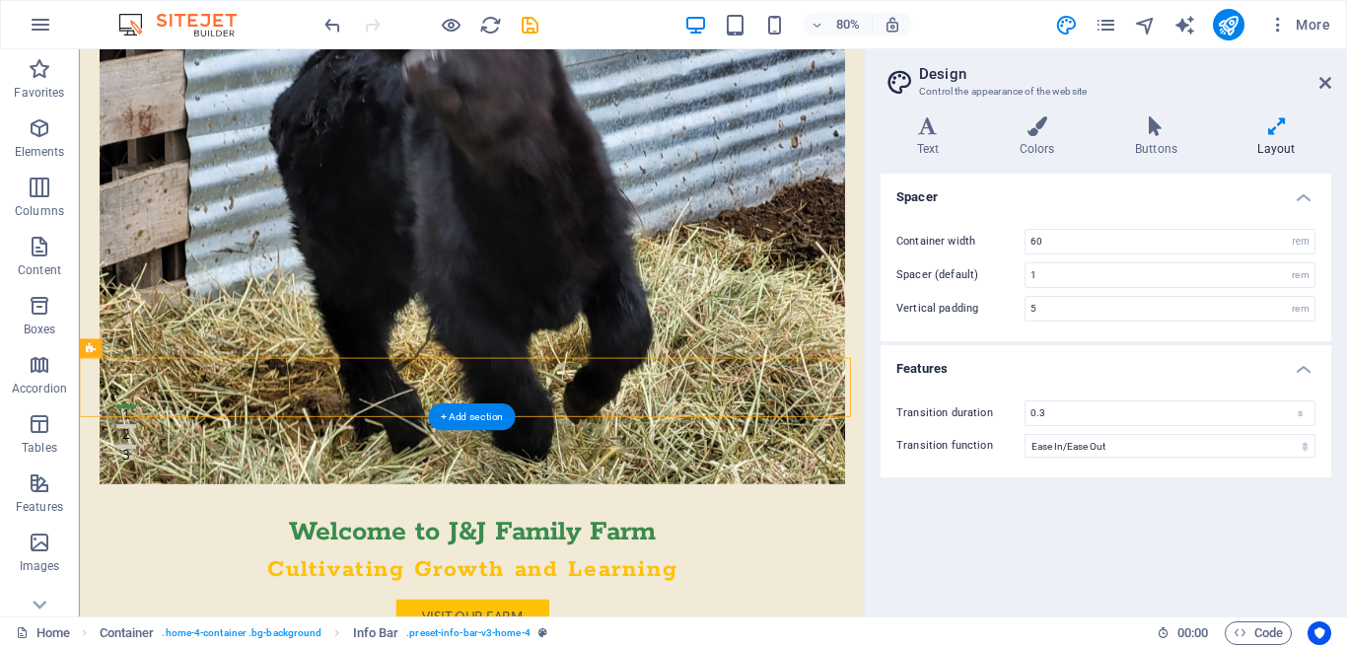
drag, startPoint x: 797, startPoint y: 644, endPoint x: 774, endPoint y: 459, distance: 186.8
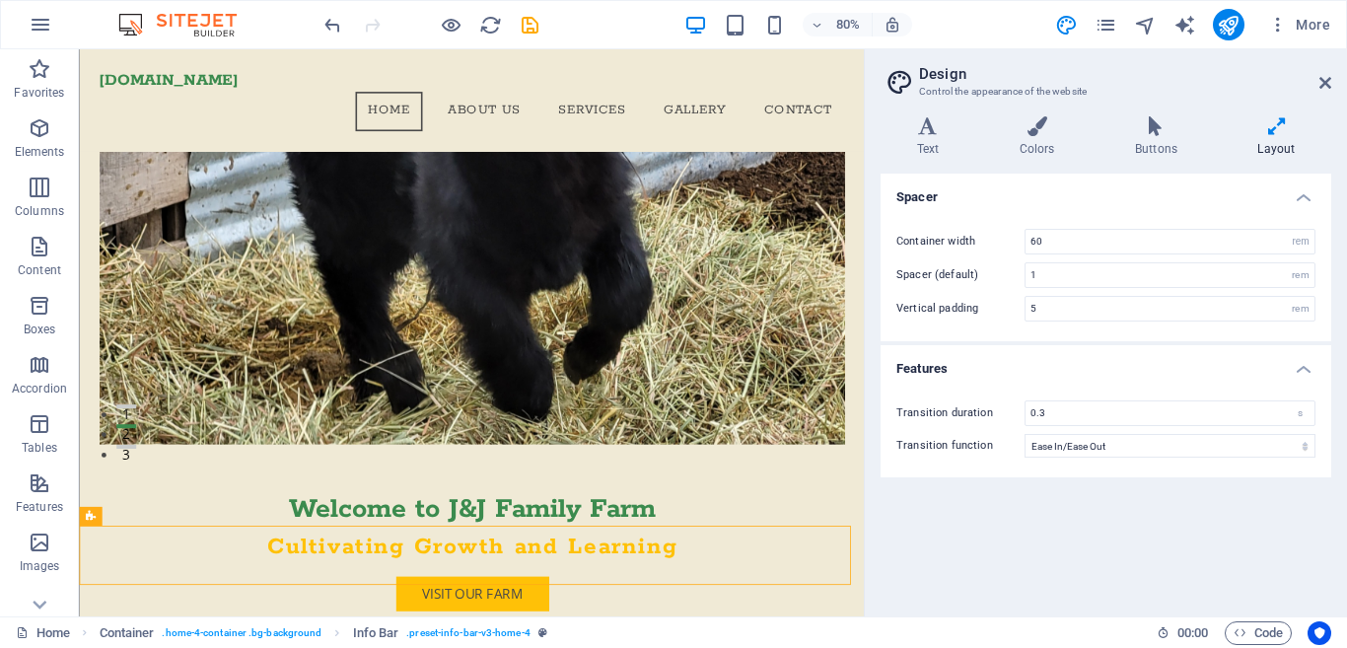
scroll to position [0, 0]
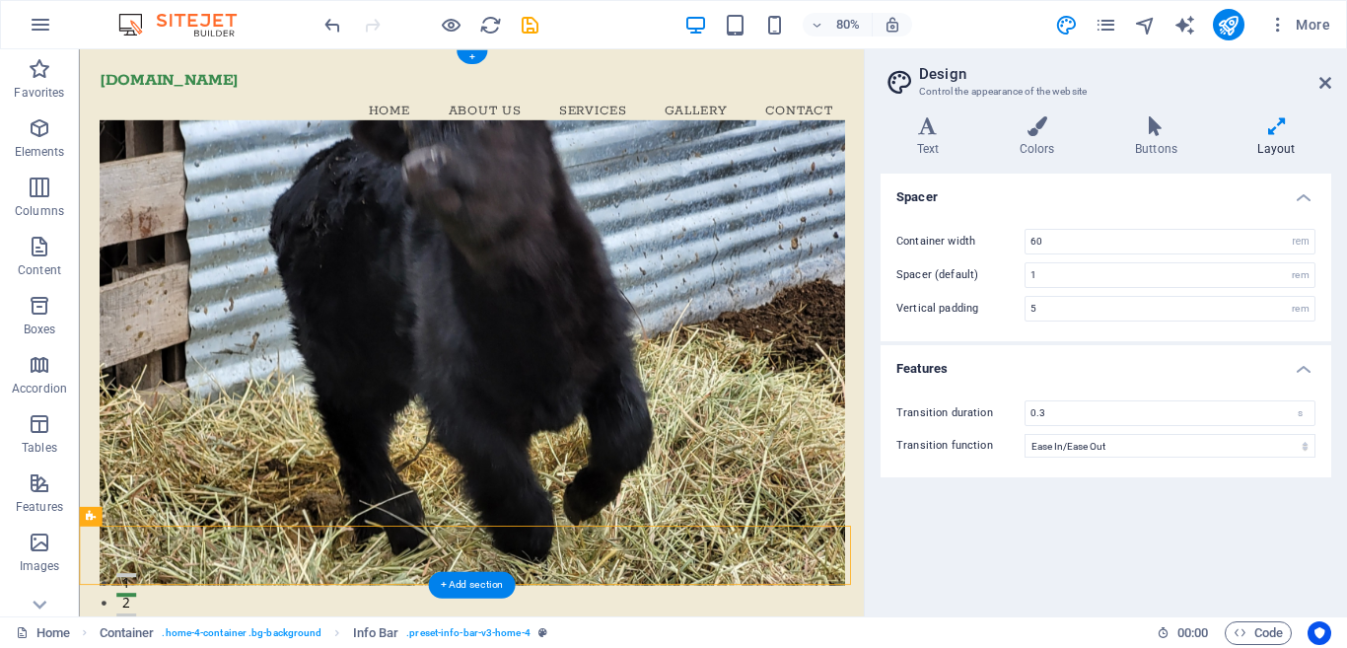
drag, startPoint x: 661, startPoint y: 234, endPoint x: 668, endPoint y: 314, distance: 80.2
click at [668, 314] on figure at bounding box center [570, 428] width 932 height 582
click at [587, 145] on div "[DOMAIN_NAME] Menu Home About Us Services Gallery Contact" at bounding box center [569, 113] width 981 height 128
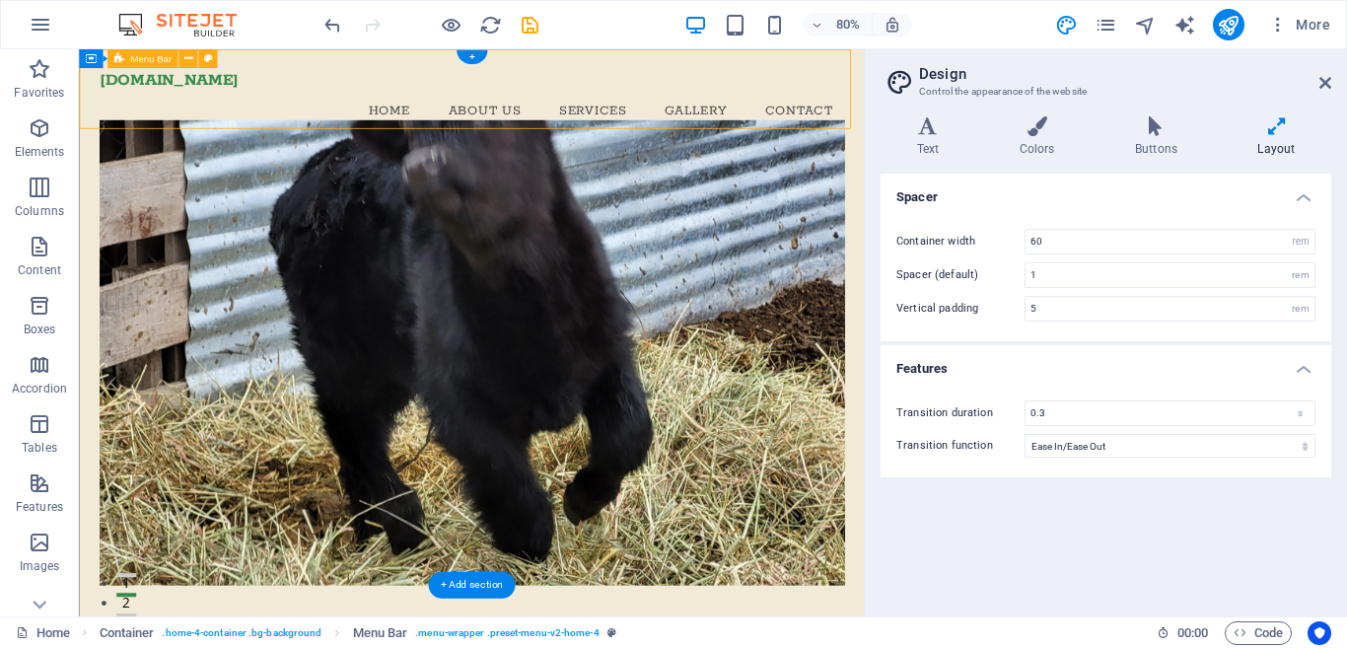
drag, startPoint x: 587, startPoint y: 145, endPoint x: 584, endPoint y: 113, distance: 31.7
click at [584, 113] on div "[DOMAIN_NAME] Menu Home About Us Services Gallery Contact" at bounding box center [569, 113] width 981 height 128
click at [930, 194] on figure at bounding box center [570, 428] width 932 height 582
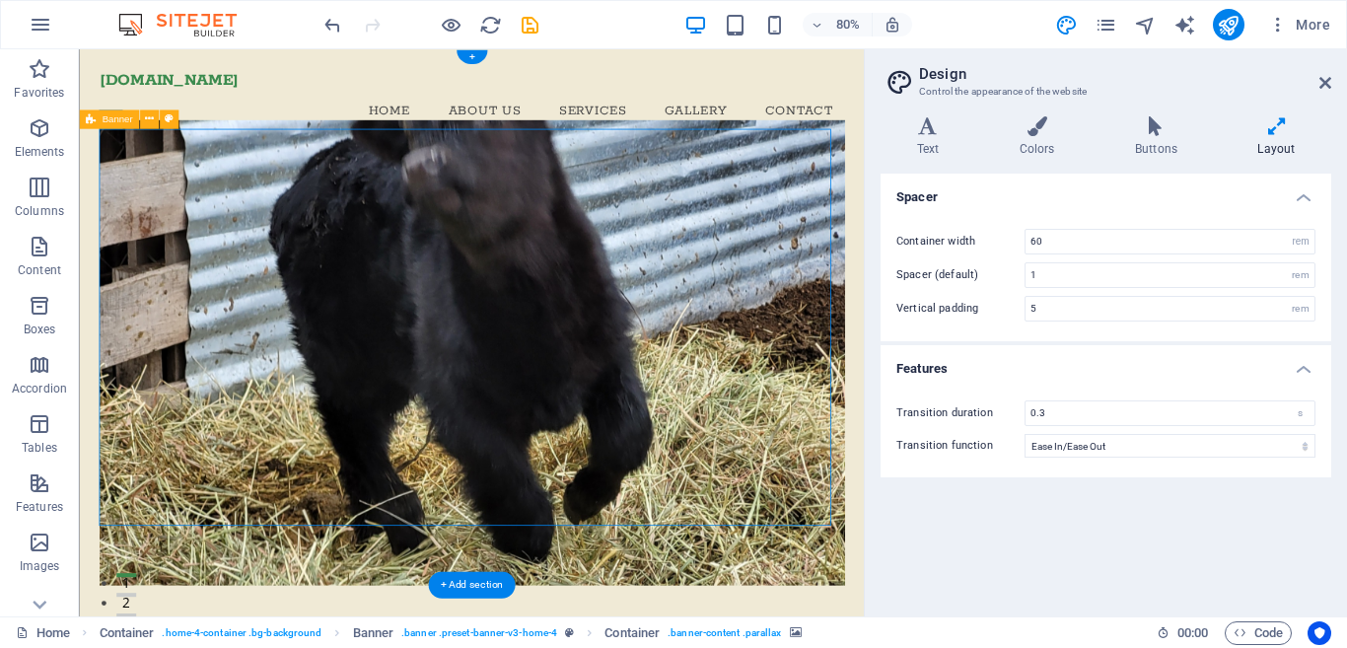
drag, startPoint x: 987, startPoint y: 170, endPoint x: 924, endPoint y: 309, distance: 152.7
click at [924, 309] on figure at bounding box center [570, 428] width 932 height 582
click at [111, 121] on span "Banner" at bounding box center [117, 119] width 31 height 10
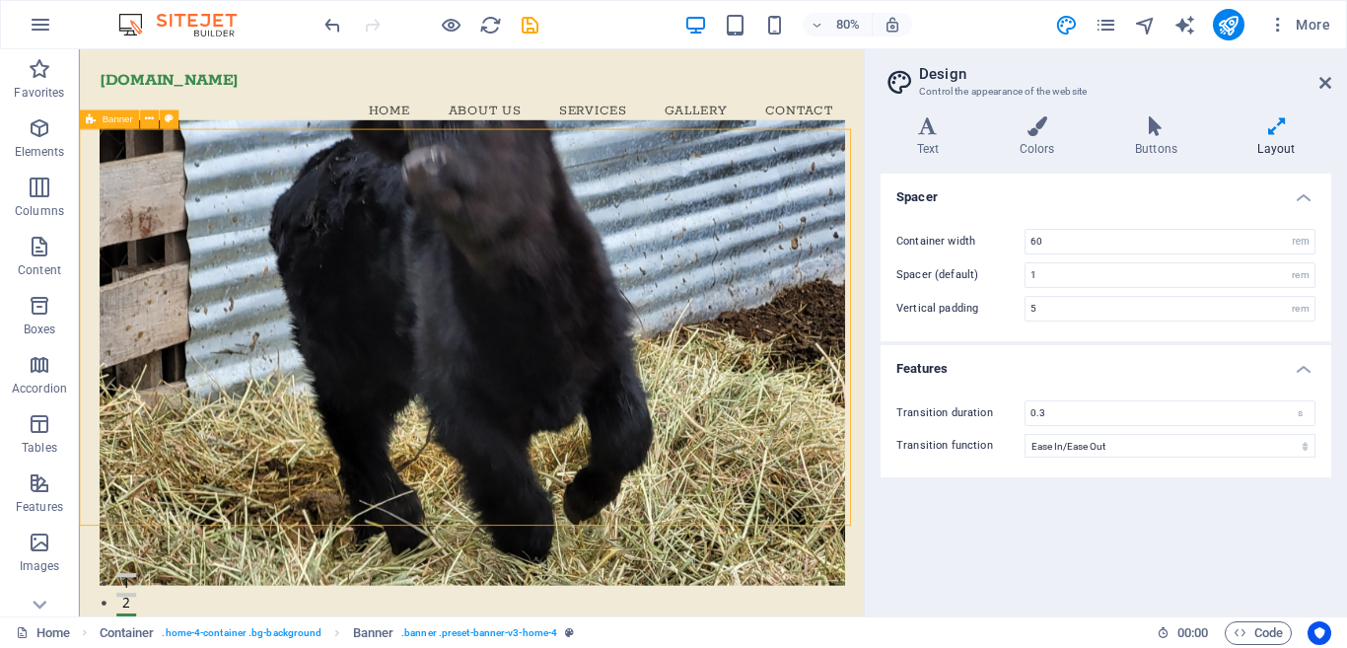
click at [89, 120] on icon at bounding box center [90, 118] width 10 height 19
click at [147, 120] on icon at bounding box center [149, 119] width 9 height 17
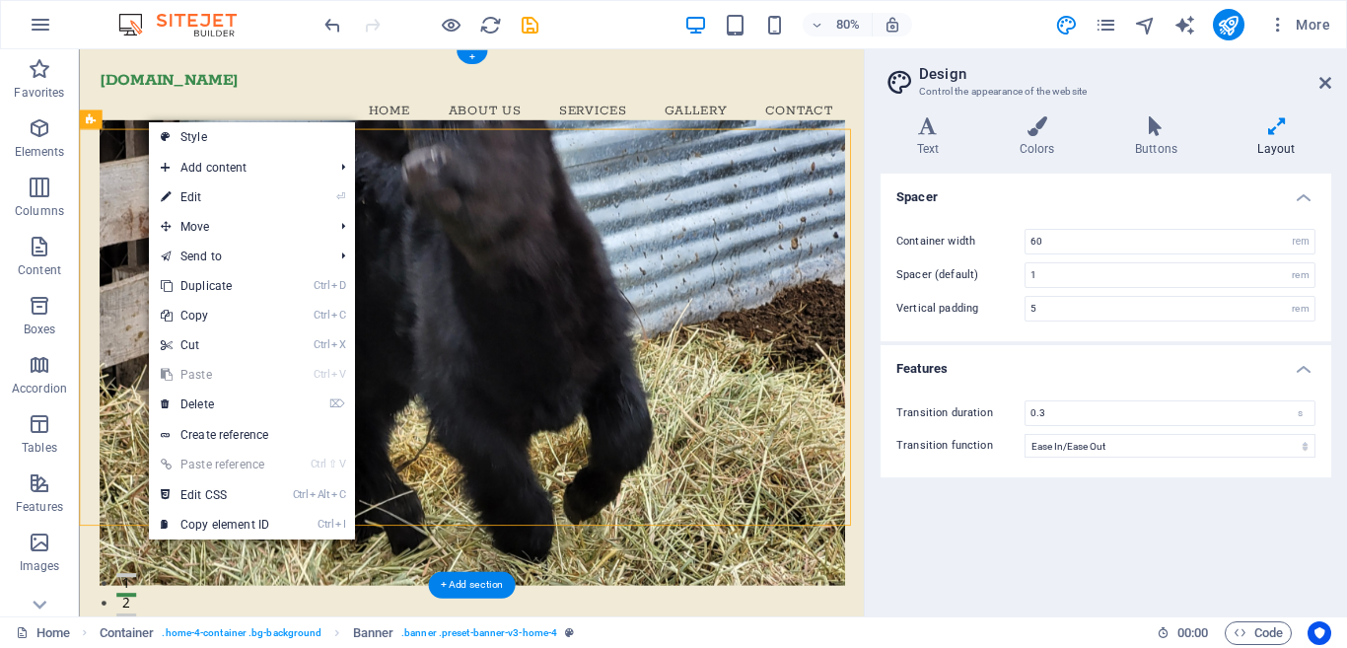
drag, startPoint x: 172, startPoint y: 172, endPoint x: 159, endPoint y: 200, distance: 31.3
click at [134, 192] on figure at bounding box center [570, 428] width 932 height 582
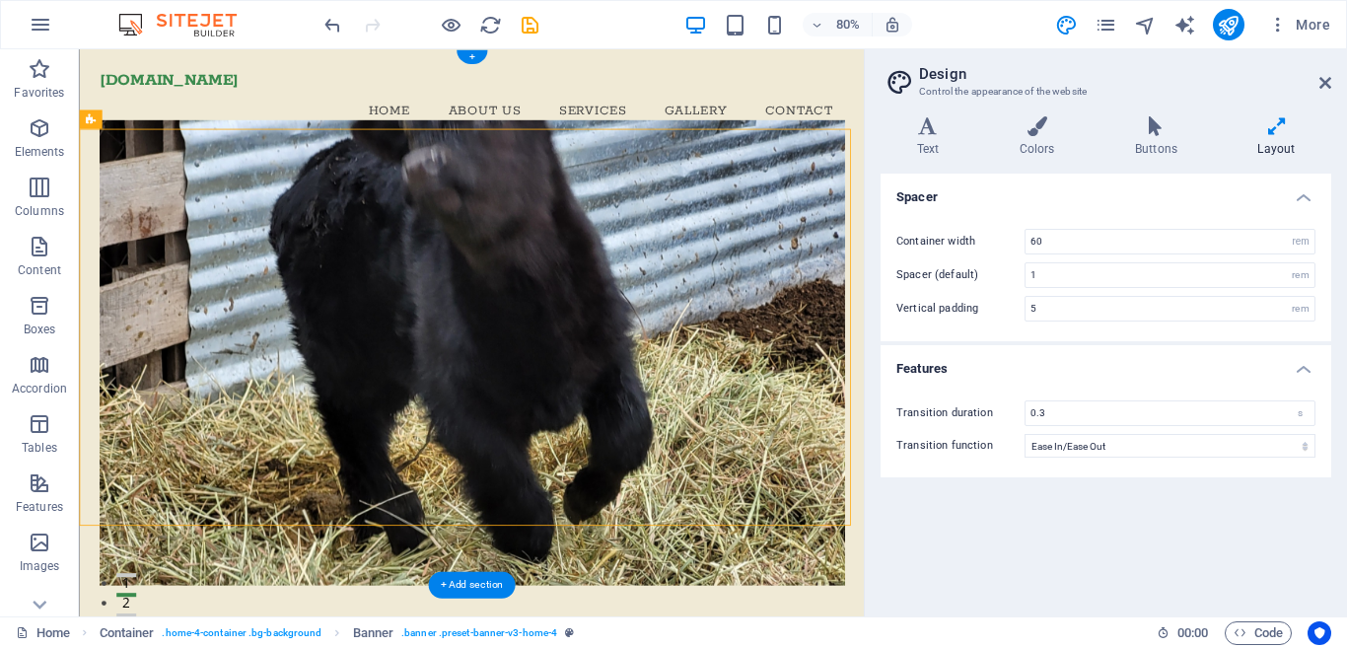
drag, startPoint x: 169, startPoint y: 169, endPoint x: 223, endPoint y: 197, distance: 61.3
click at [168, 120] on icon at bounding box center [169, 119] width 9 height 17
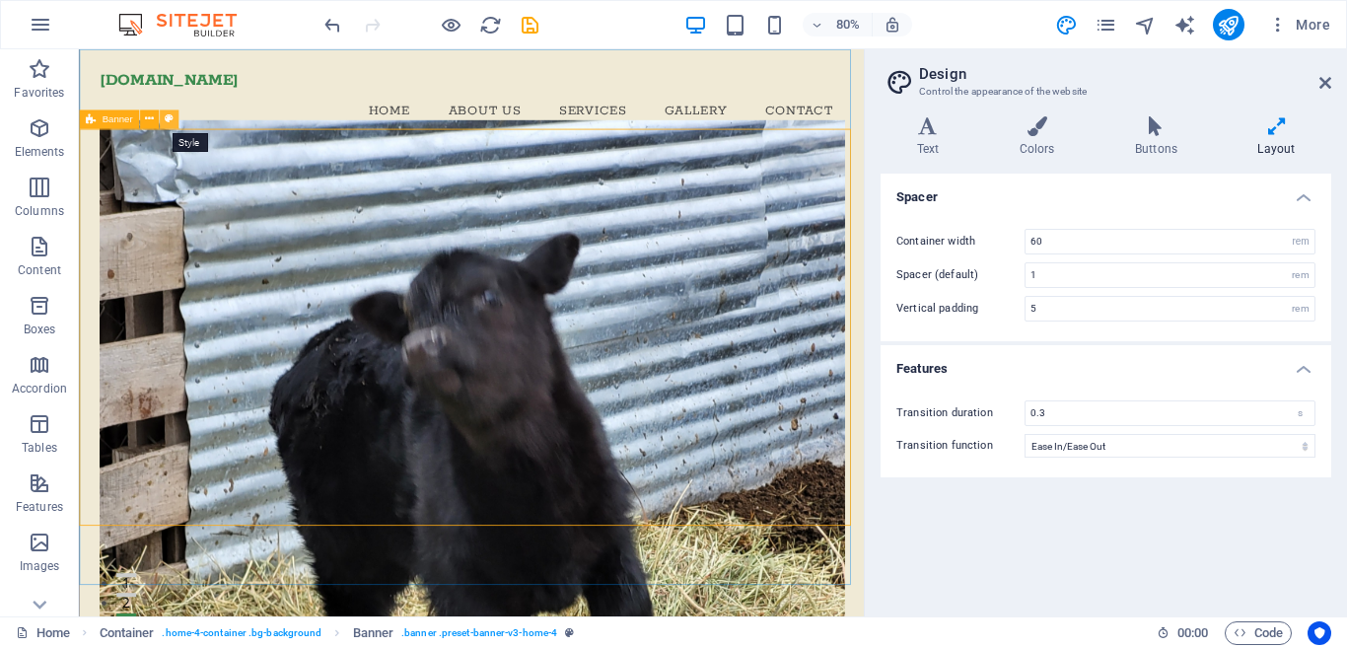
select select "preset-banner-v3-home-4"
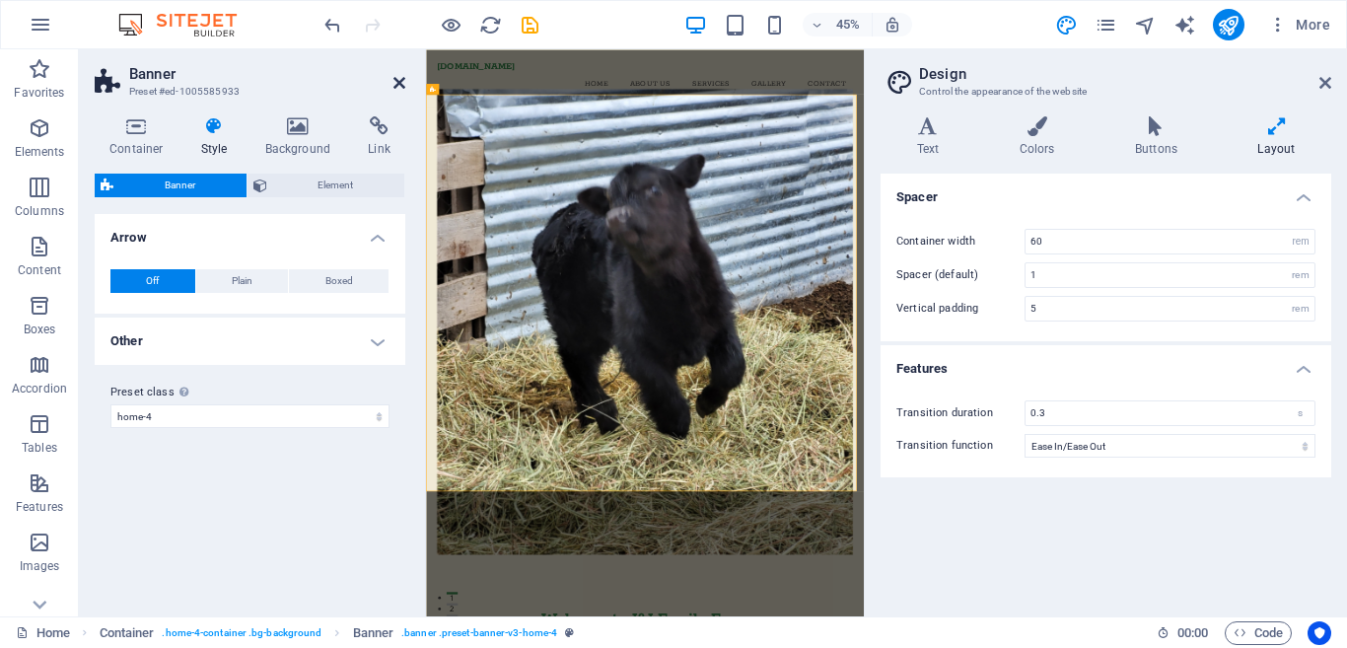
click at [395, 83] on icon at bounding box center [399, 83] width 12 height 16
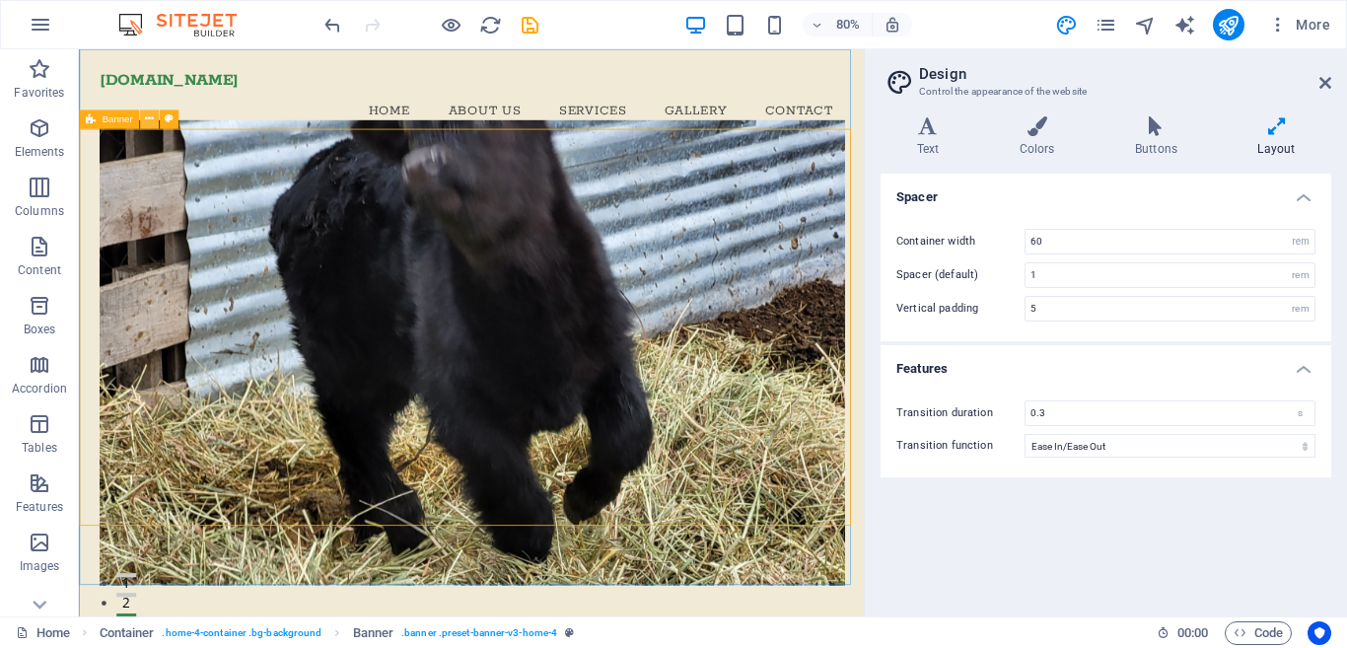
click at [145, 121] on icon at bounding box center [149, 119] width 9 height 17
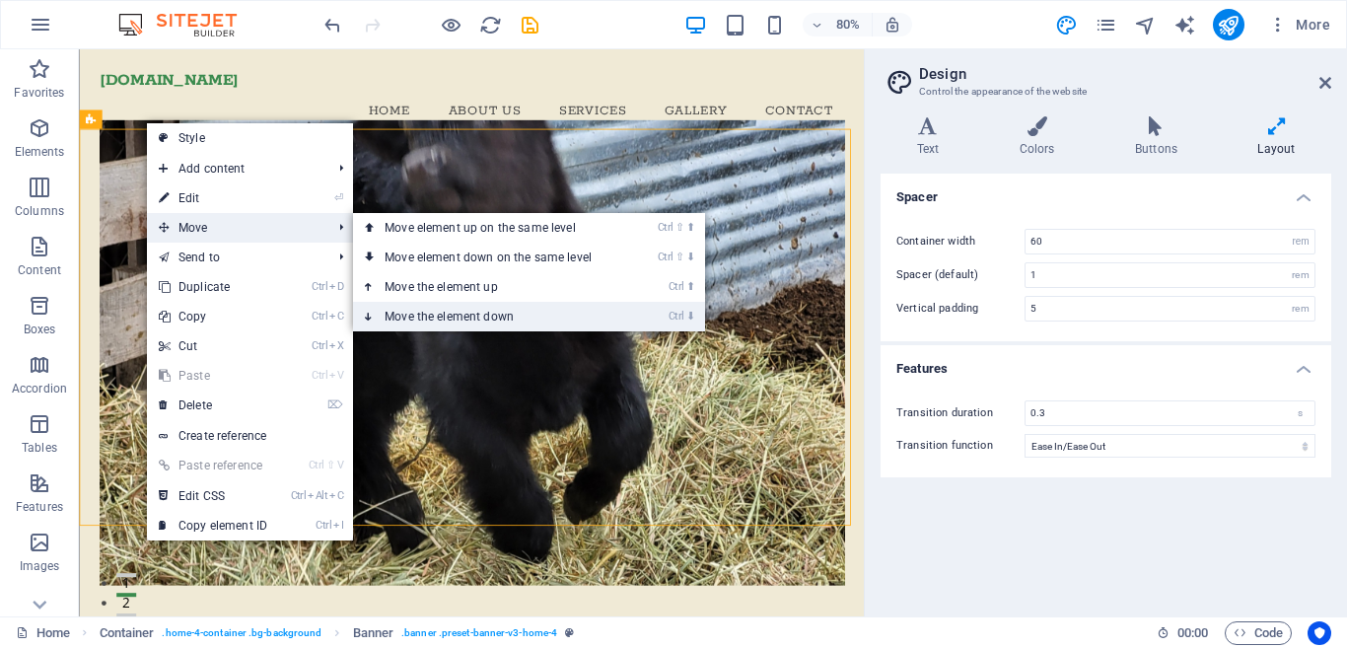
click at [446, 308] on link "Ctrl ⬇ Move the element down" at bounding box center [492, 317] width 278 height 30
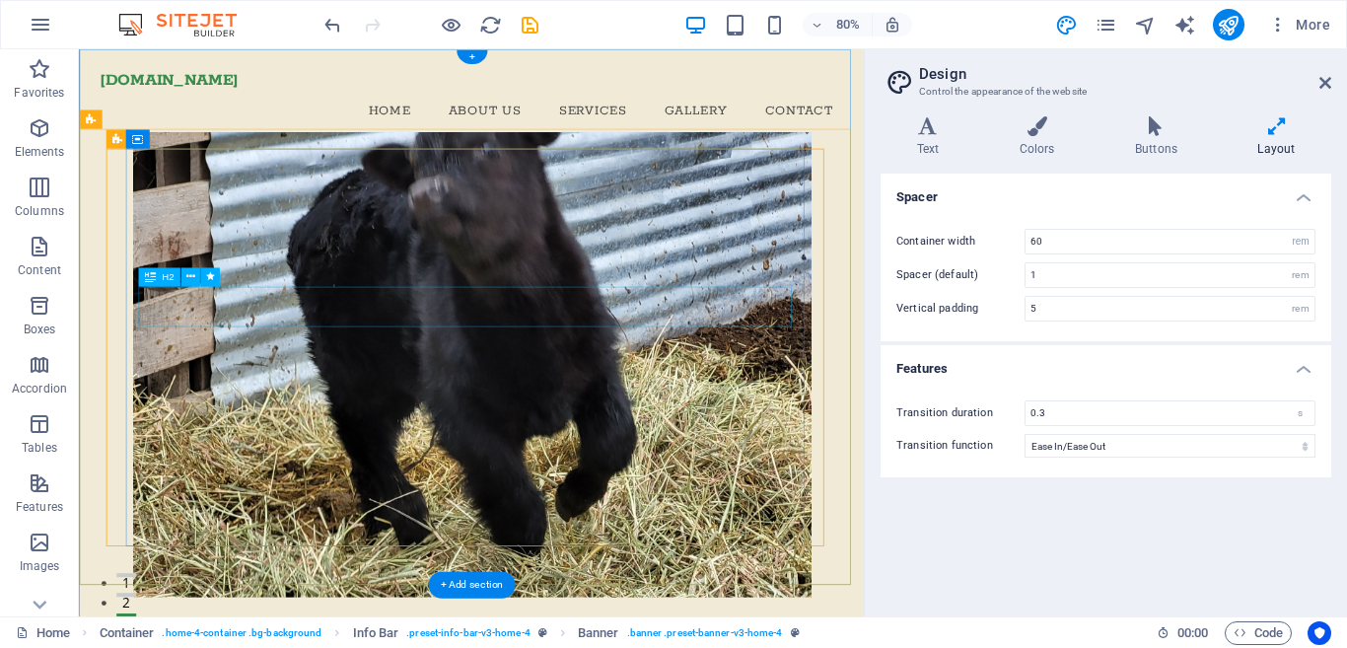
drag, startPoint x: 480, startPoint y: 242, endPoint x: 530, endPoint y: 370, distance: 137.4
click at [530, 370] on div "Welcome to J&J Family Farm Cultivating Growth and Learning Visit Our Farm" at bounding box center [569, 648] width 849 height 892
drag, startPoint x: 537, startPoint y: 321, endPoint x: 547, endPoint y: 325, distance: 10.6
click at [545, 323] on figure at bounding box center [569, 444] width 849 height 582
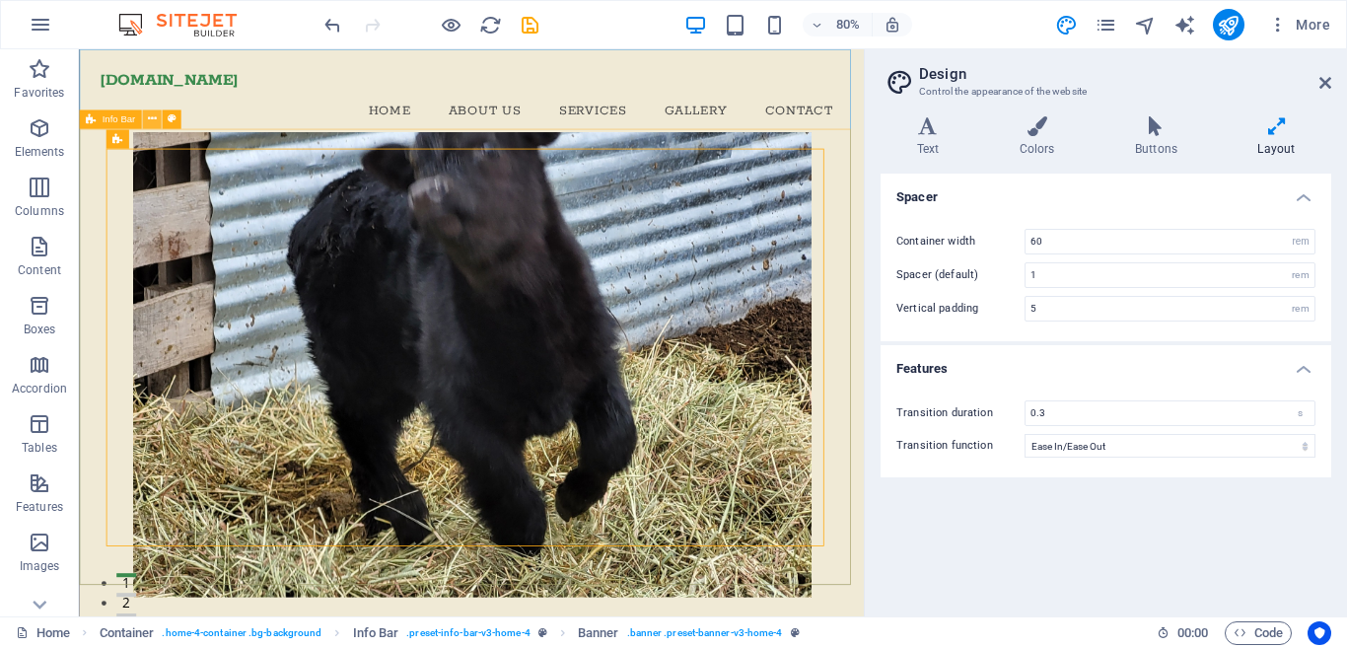
click at [151, 117] on icon at bounding box center [151, 119] width 9 height 17
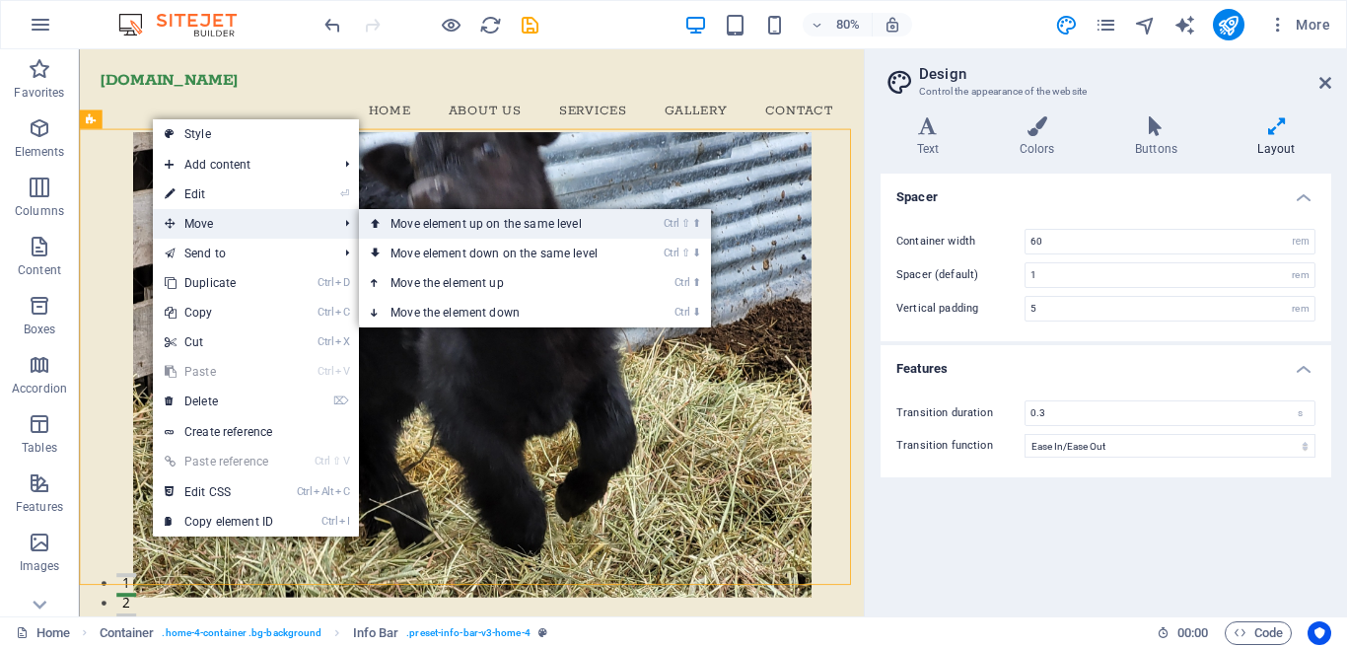
click at [438, 228] on link "Ctrl ⇧ ⬆ Move element up on the same level" at bounding box center [498, 224] width 278 height 30
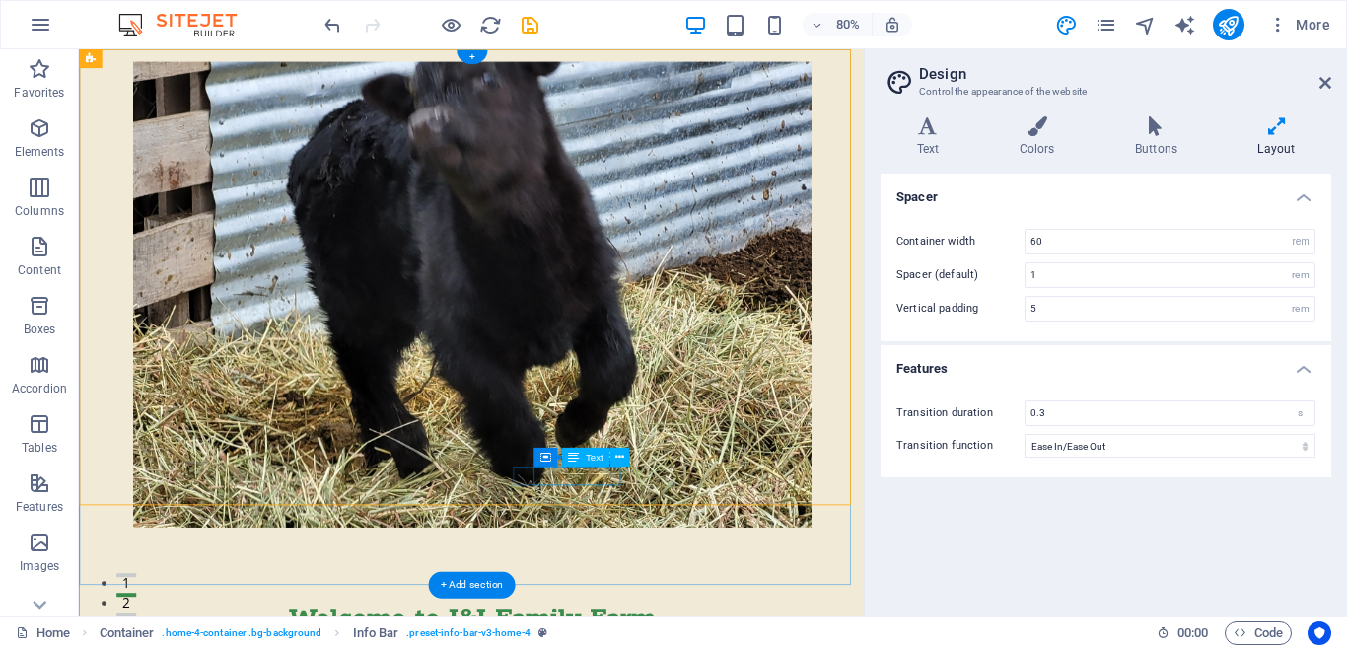
drag, startPoint x: 644, startPoint y: 469, endPoint x: 653, endPoint y: 582, distance: 112.8
click at [653, 582] on div "Welcome to J&J Family Farm Cultivating Growth and Learning Visit Our Farm [STRE…" at bounding box center [570, 565] width 947 height 1032
drag, startPoint x: 831, startPoint y: 435, endPoint x: 838, endPoint y: 488, distance: 53.7
click at [838, 488] on figure at bounding box center [569, 355] width 849 height 582
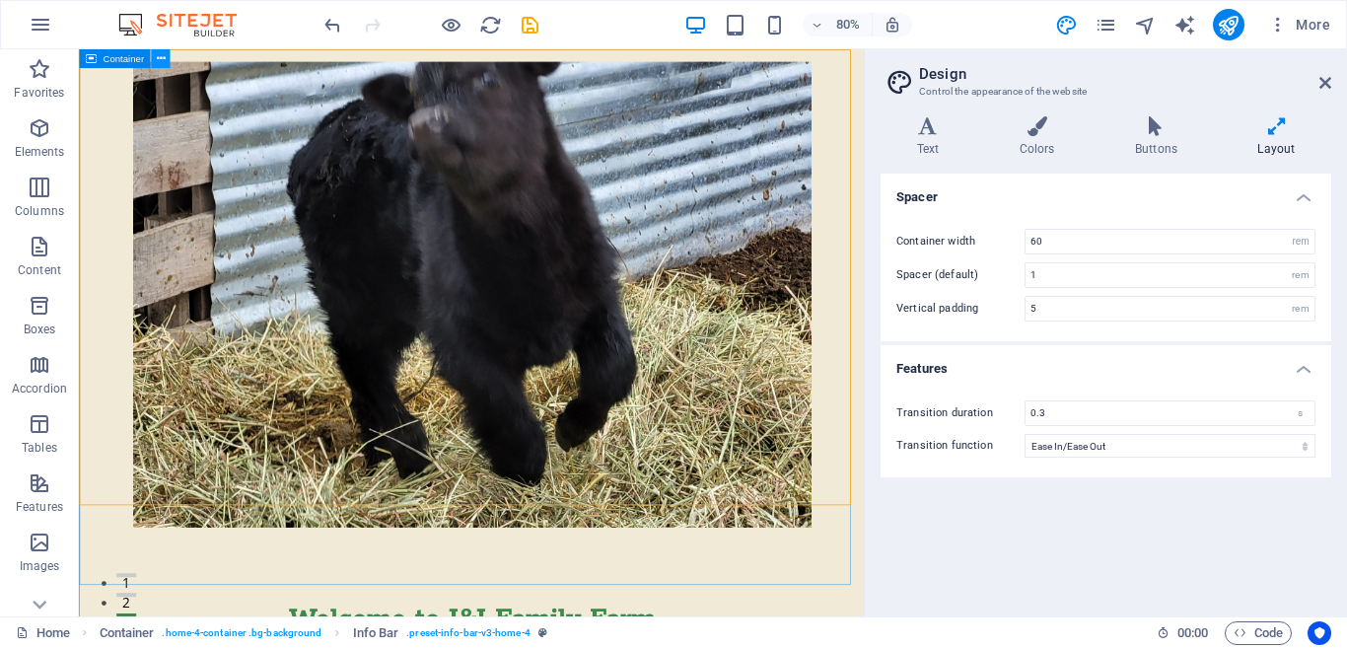
click at [158, 56] on icon at bounding box center [160, 58] width 9 height 17
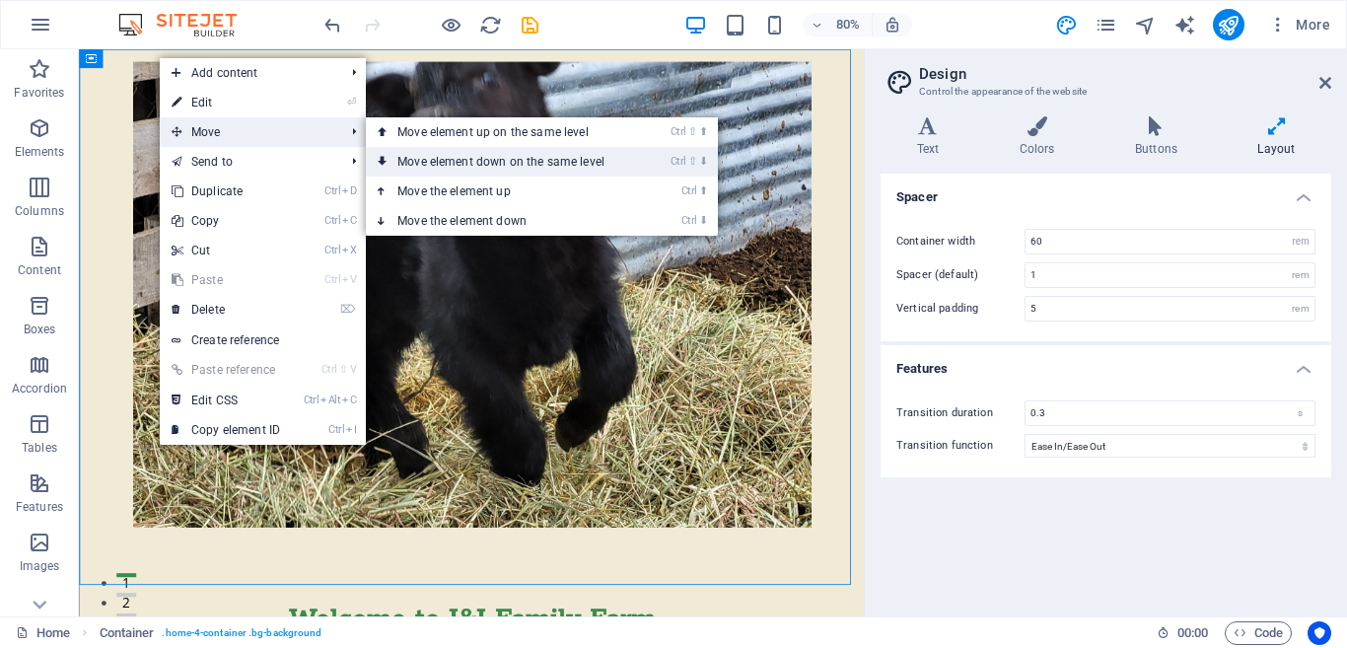
click at [490, 163] on link "Ctrl ⇧ ⬇ Move element down on the same level" at bounding box center [505, 162] width 278 height 30
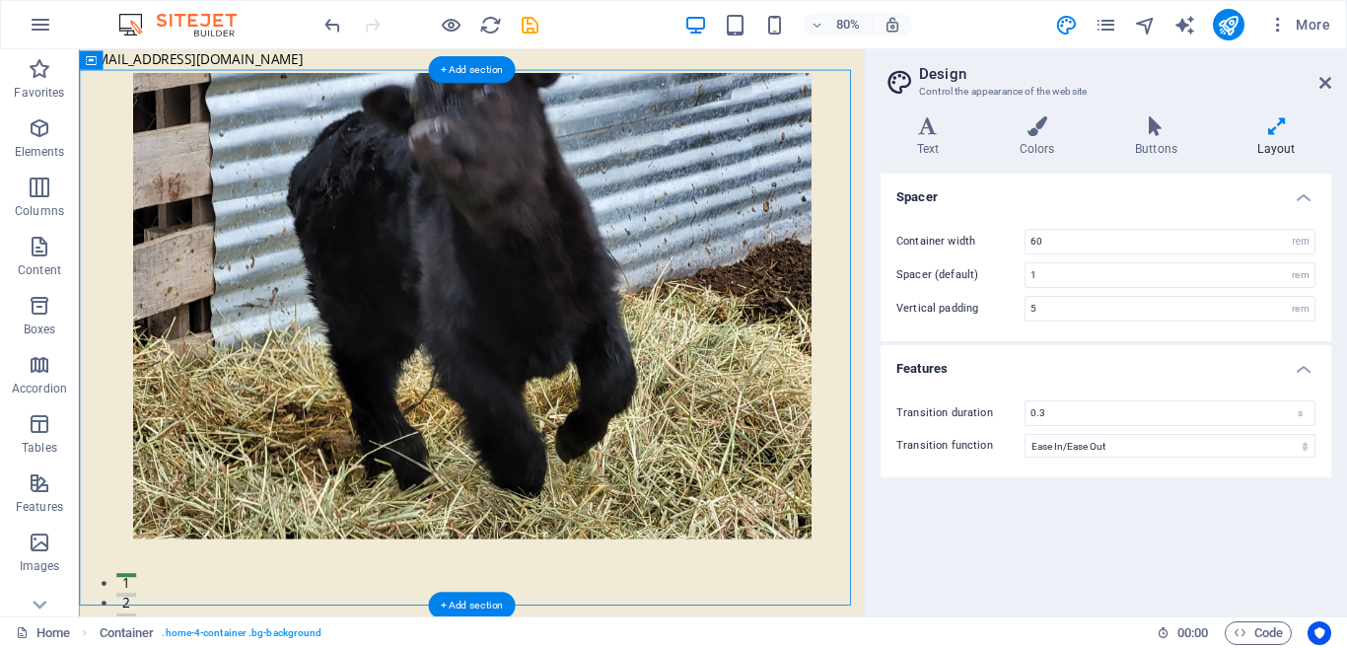
drag, startPoint x: 600, startPoint y: 184, endPoint x: 627, endPoint y: 244, distance: 65.3
click at [627, 244] on figure at bounding box center [569, 371] width 849 height 582
click at [1034, 535] on div "Spacer Container width 60 rem px Spacer (default) 1 rem Vertical padding 5 rem …" at bounding box center [1106, 387] width 451 height 427
click at [204, 149] on figure at bounding box center [569, 371] width 849 height 582
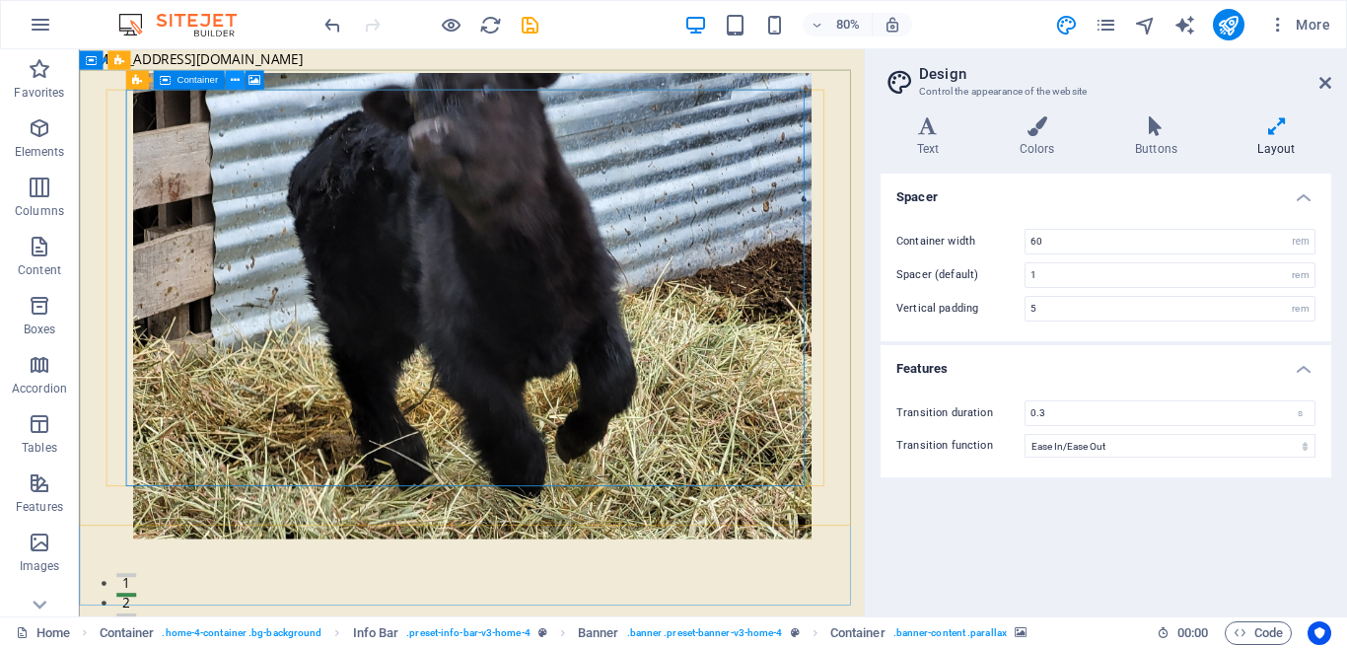
click at [232, 80] on icon at bounding box center [234, 80] width 9 height 17
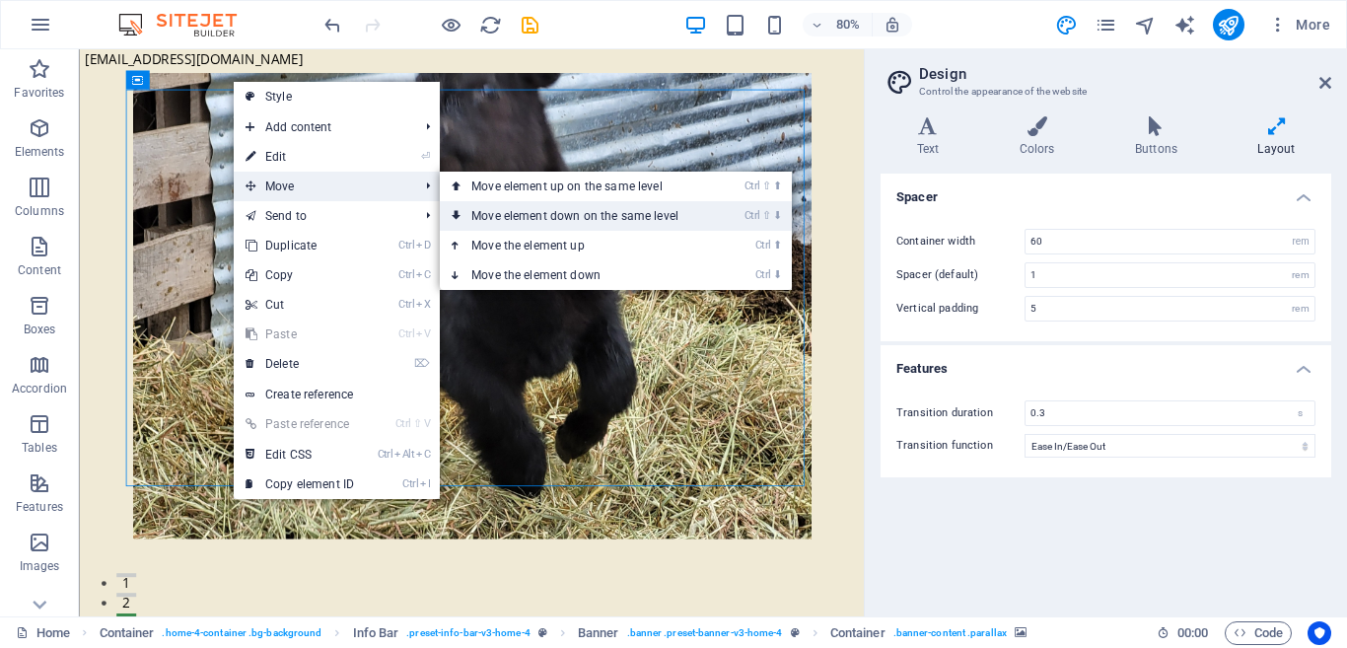
click at [509, 215] on link "Ctrl ⇧ ⬇ Move element down on the same level" at bounding box center [579, 216] width 278 height 30
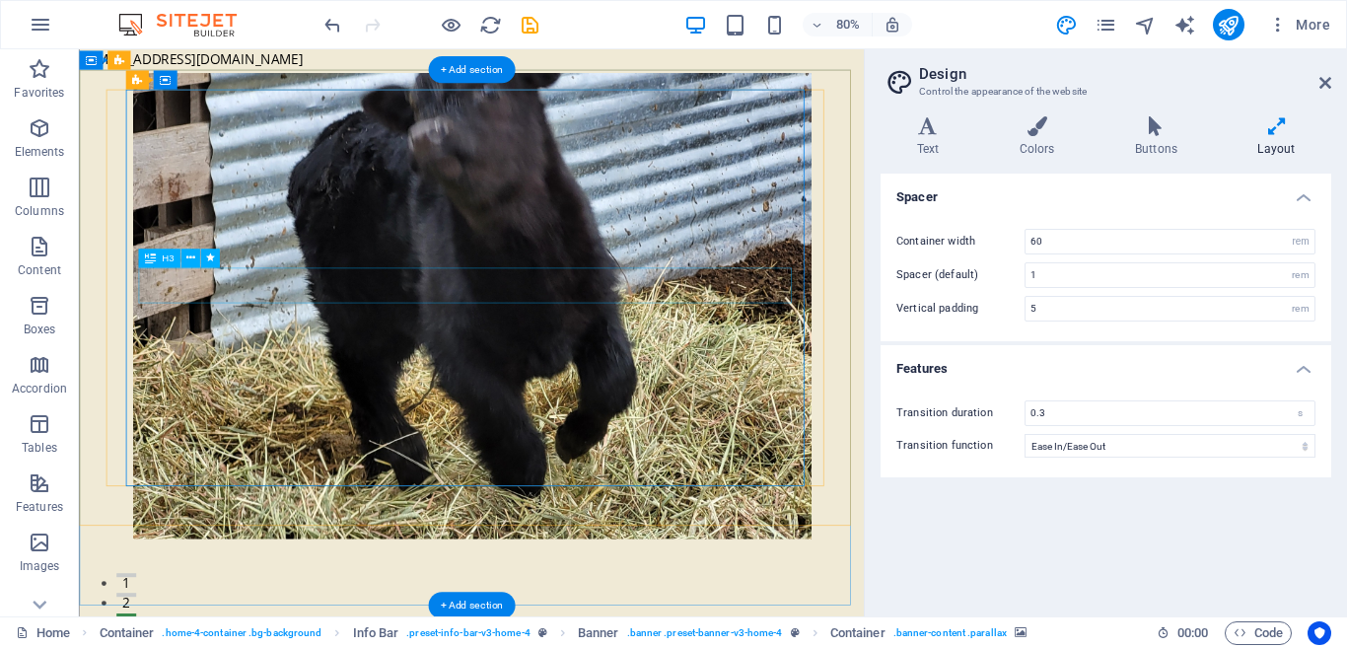
drag, startPoint x: 602, startPoint y: 160, endPoint x: 648, endPoint y: 331, distance: 177.7
click at [648, 331] on div "Welcome to J&J Family Farm Cultivating Growth and Learning Visit Our Farm" at bounding box center [569, 546] width 849 height 892
drag, startPoint x: 636, startPoint y: 222, endPoint x: 678, endPoint y: 302, distance: 90.4
click at [678, 302] on div "Welcome to J&J Family Farm Cultivating Growth and Learning Visit Our Farm" at bounding box center [569, 546] width 849 height 892
drag, startPoint x: 883, startPoint y: 193, endPoint x: 905, endPoint y: 266, distance: 76.4
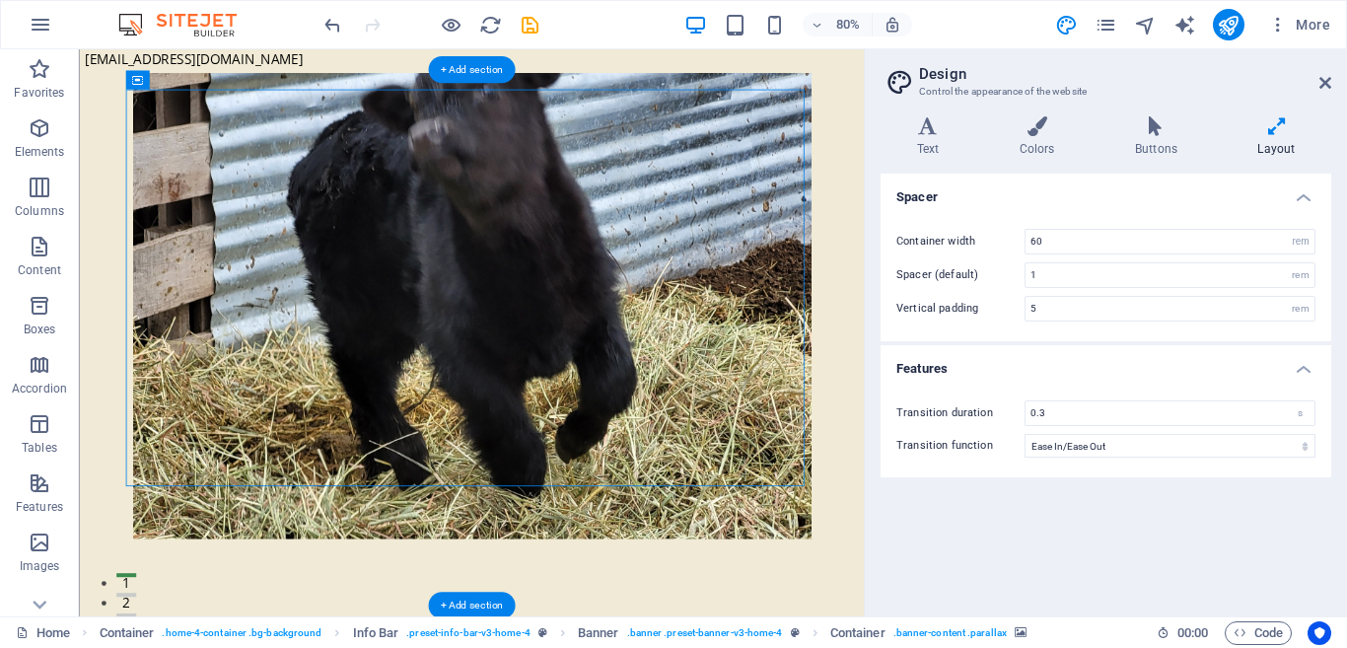
click at [905, 266] on figure at bounding box center [569, 371] width 849 height 582
drag, startPoint x: 204, startPoint y: 178, endPoint x: 208, endPoint y: 253, distance: 76.0
click at [208, 253] on figure at bounding box center [569, 371] width 849 height 582
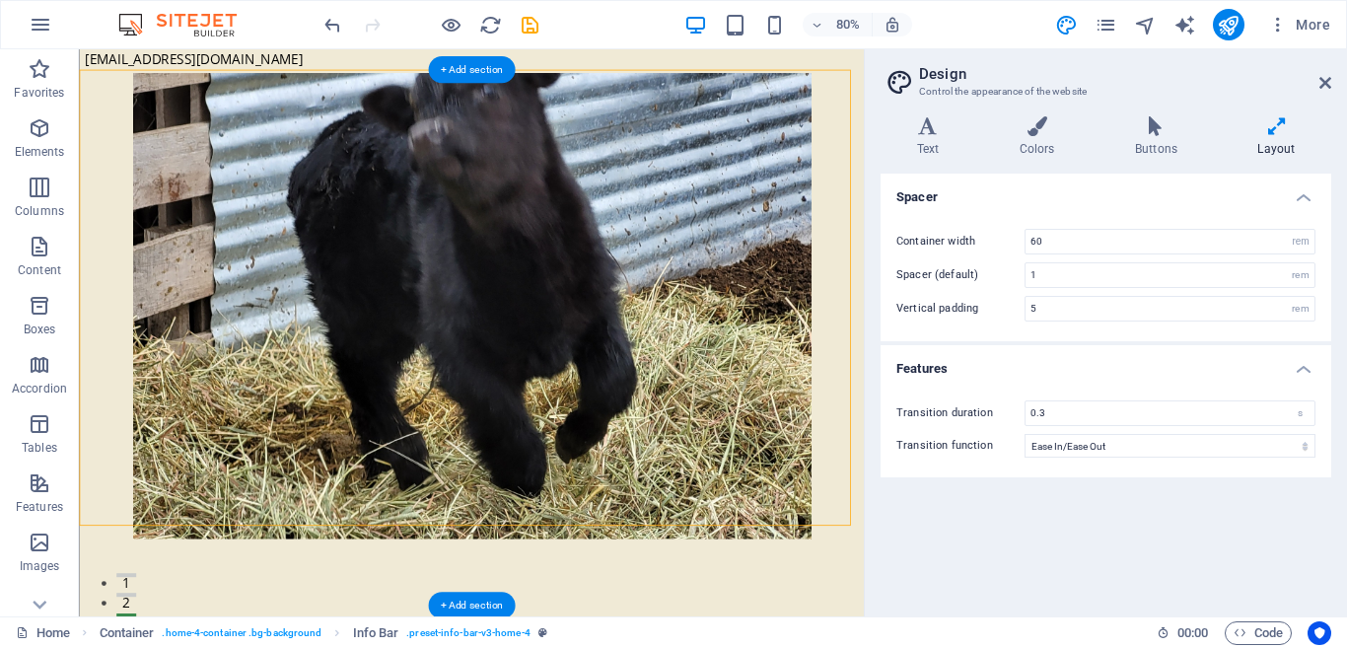
click at [179, 125] on figure at bounding box center [569, 371] width 849 height 582
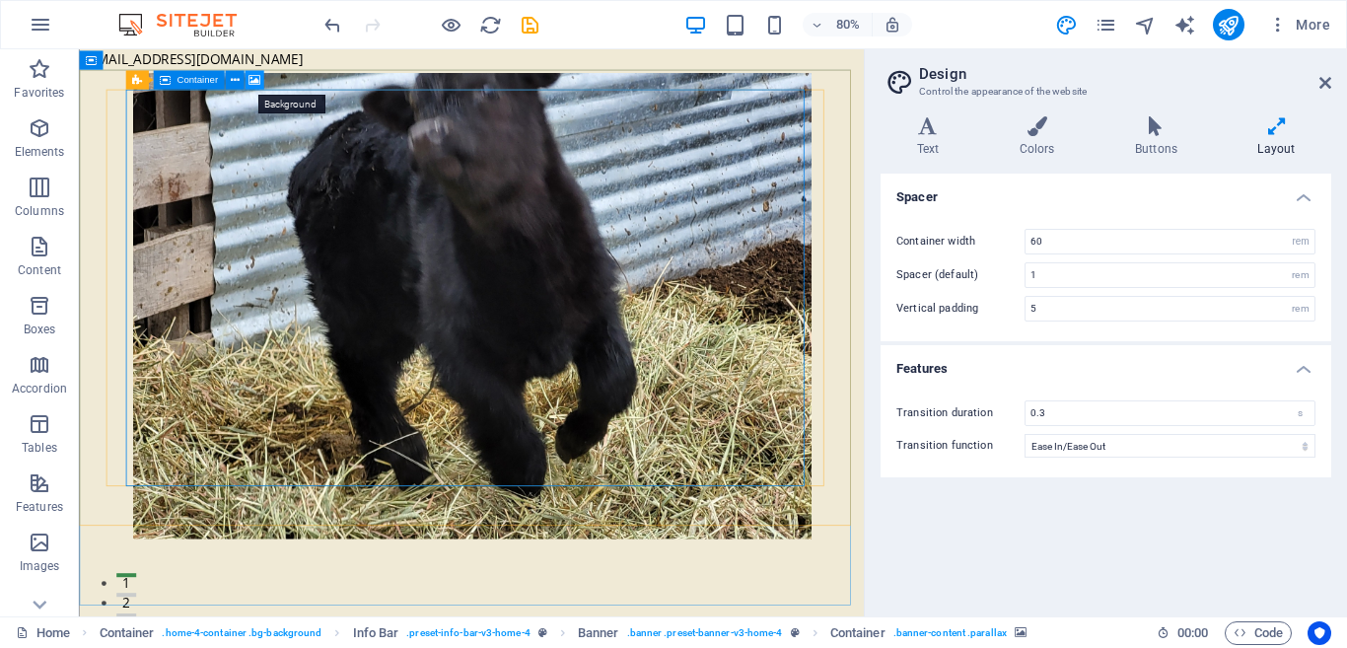
click at [250, 78] on icon at bounding box center [255, 80] width 12 height 17
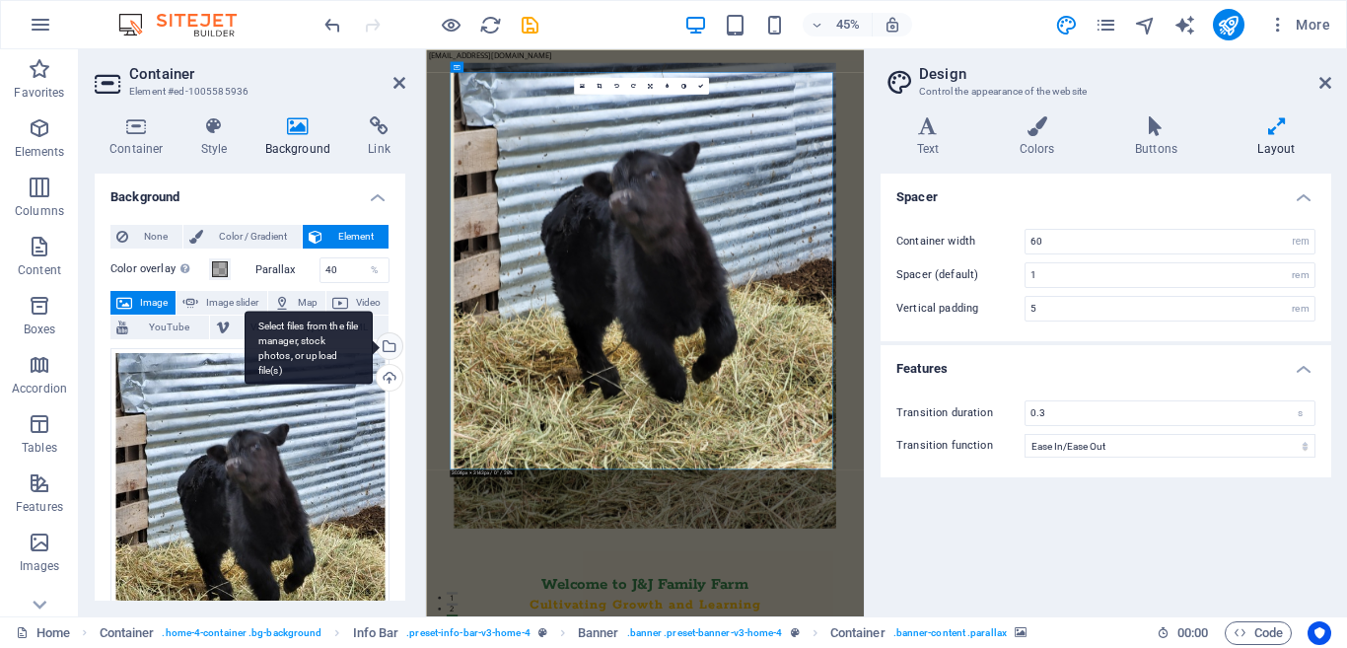
click at [373, 347] on div "Select files from the file manager, stock photos, or upload file(s)" at bounding box center [309, 348] width 128 height 74
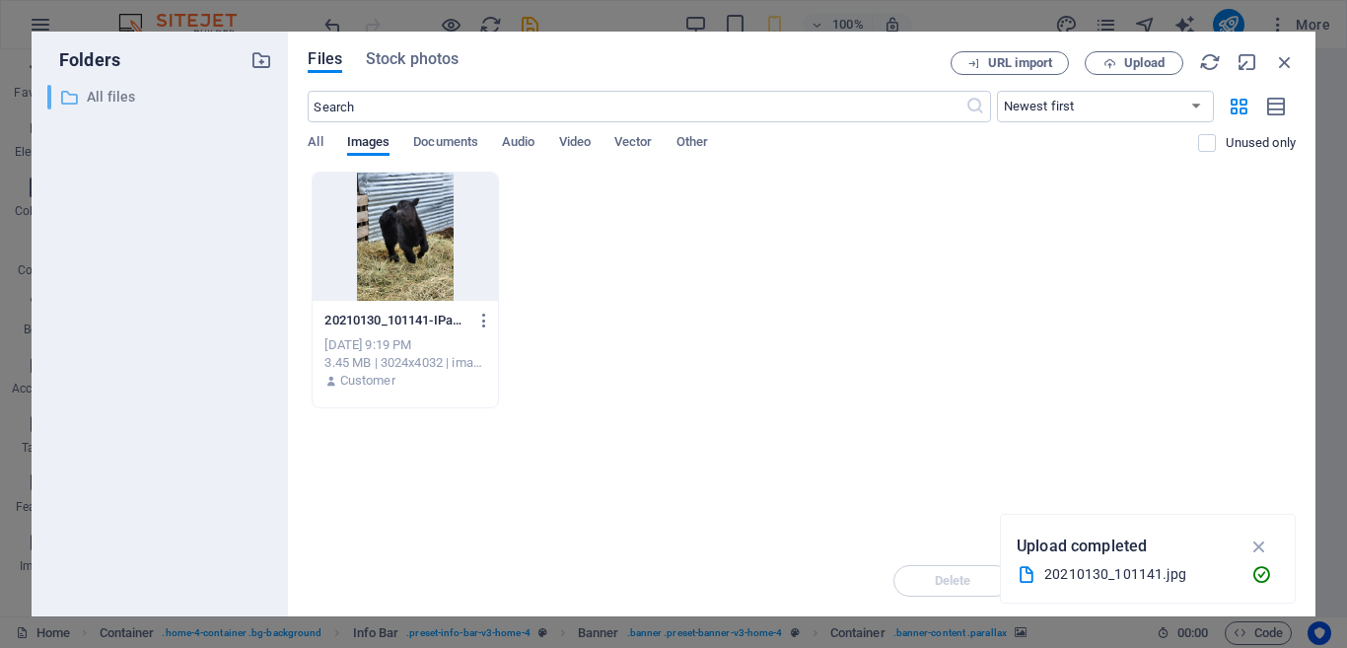
click at [98, 103] on p "All files" at bounding box center [162, 97] width 150 height 23
click at [1158, 66] on span "Upload" at bounding box center [1144, 63] width 40 height 12
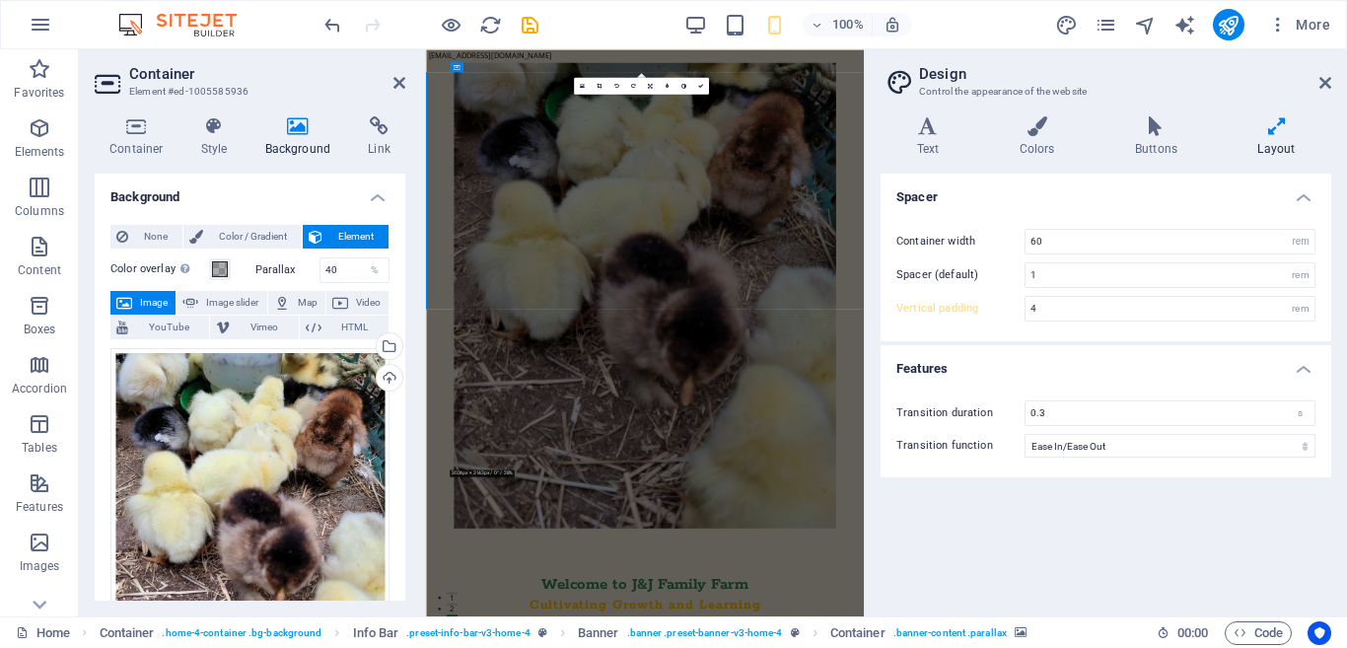
type input "5"
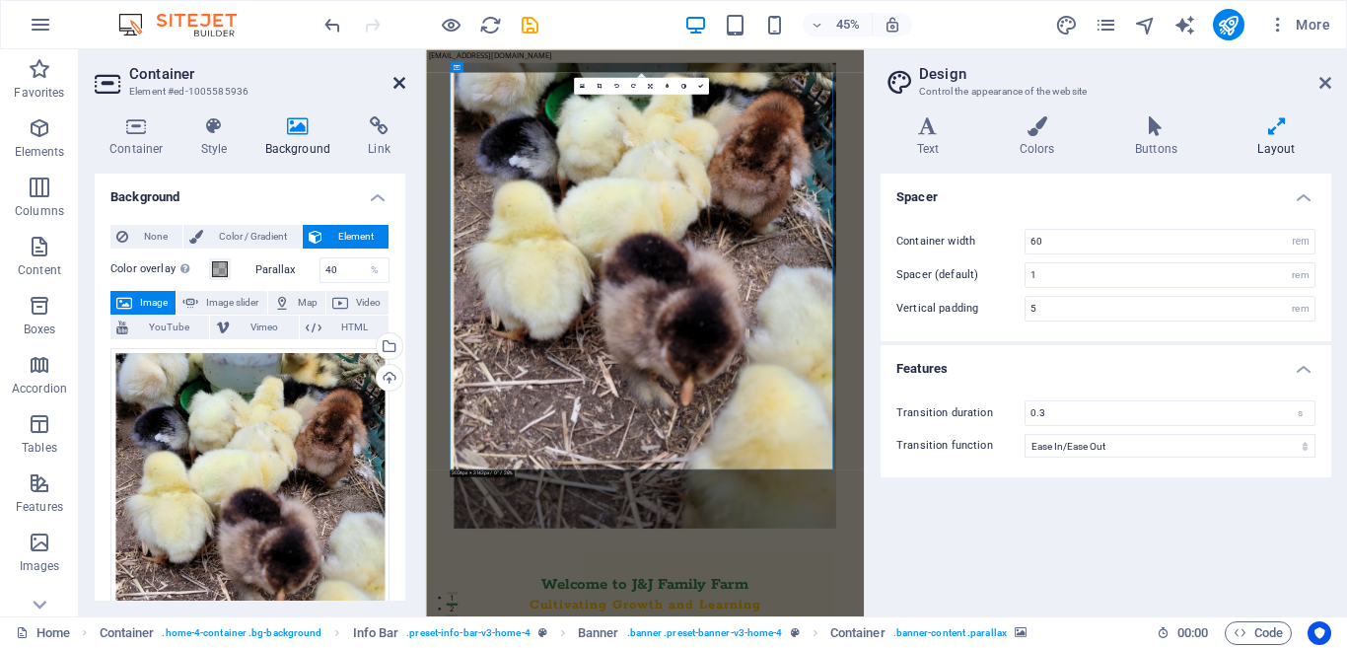
click at [397, 80] on icon at bounding box center [399, 83] width 12 height 16
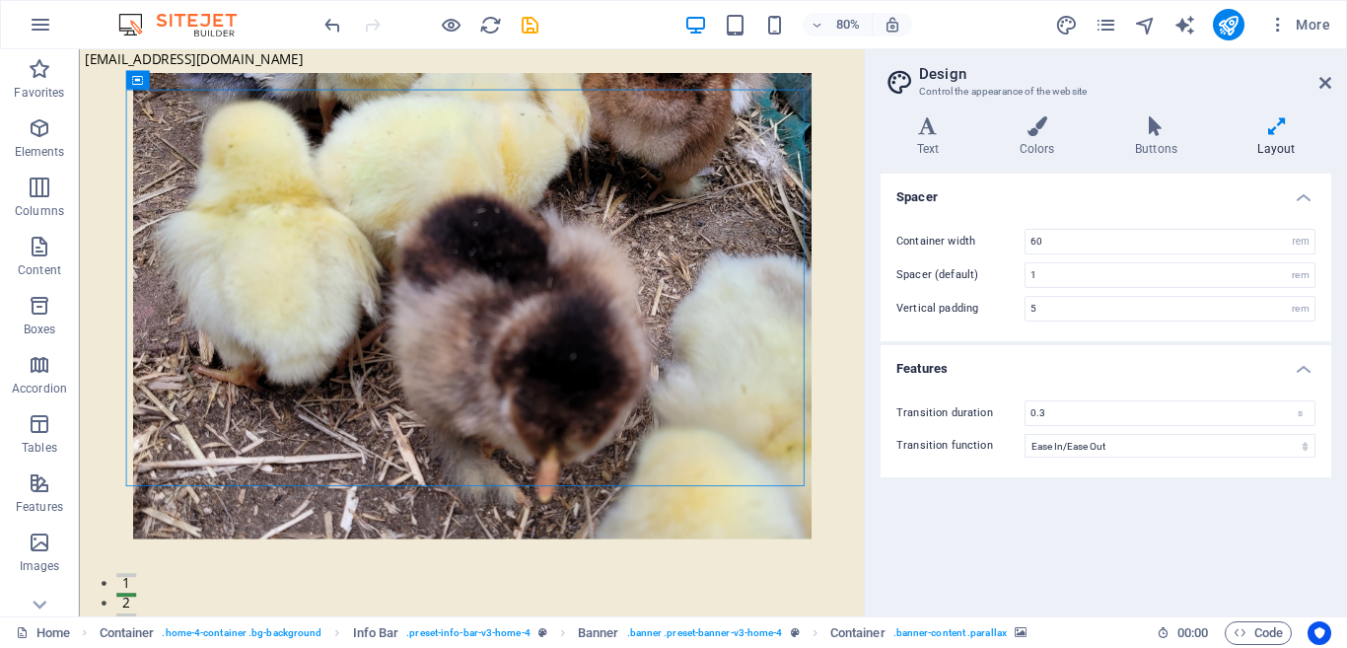
click at [1001, 560] on div "Spacer Container width 60 rem px Spacer (default) 1 rem Vertical padding 5 rem …" at bounding box center [1106, 387] width 451 height 427
click at [1024, 550] on div "Spacer Container width 60 rem px Spacer (default) 1 rem Vertical padding 5 rem …" at bounding box center [1106, 387] width 451 height 427
click at [1060, 540] on div "Spacer Container width 60 rem px Spacer (default) 1 rem Vertical padding 5 rem …" at bounding box center [1106, 387] width 451 height 427
click at [1319, 84] on icon at bounding box center [1325, 83] width 12 height 16
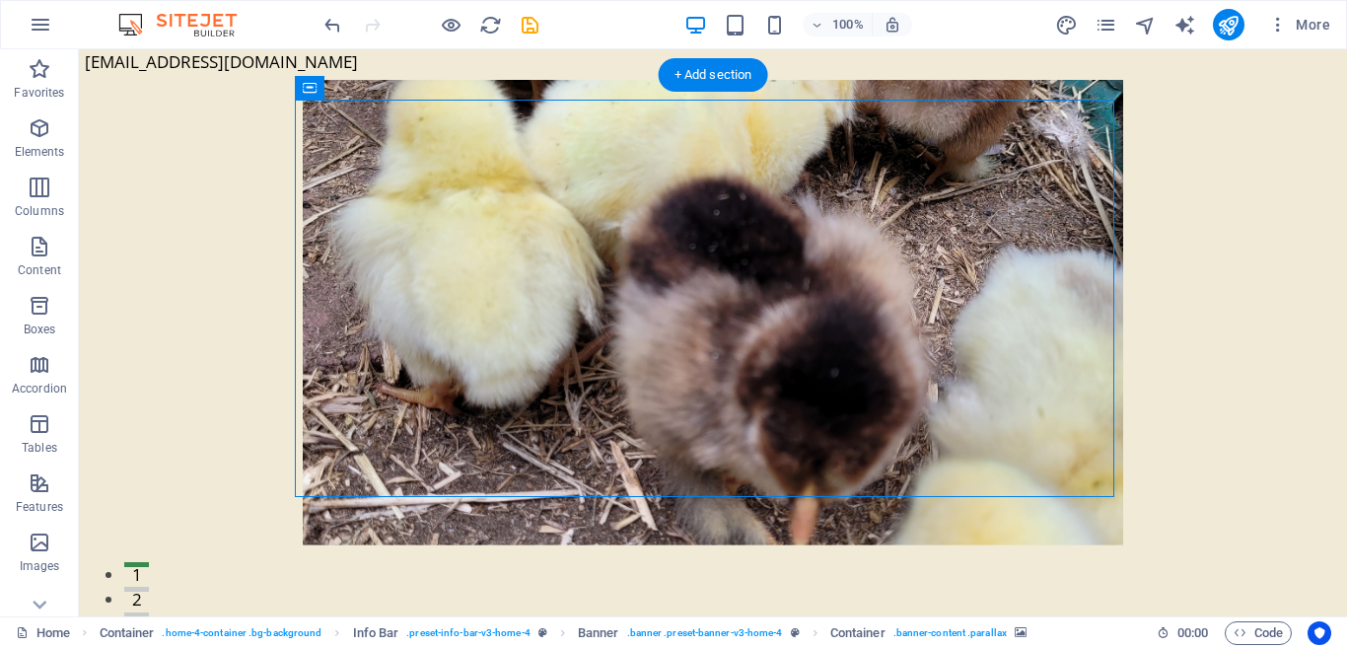
drag, startPoint x: 609, startPoint y: 427, endPoint x: 568, endPoint y: 444, distance: 44.7
click at [568, 444] on figure at bounding box center [713, 312] width 820 height 465
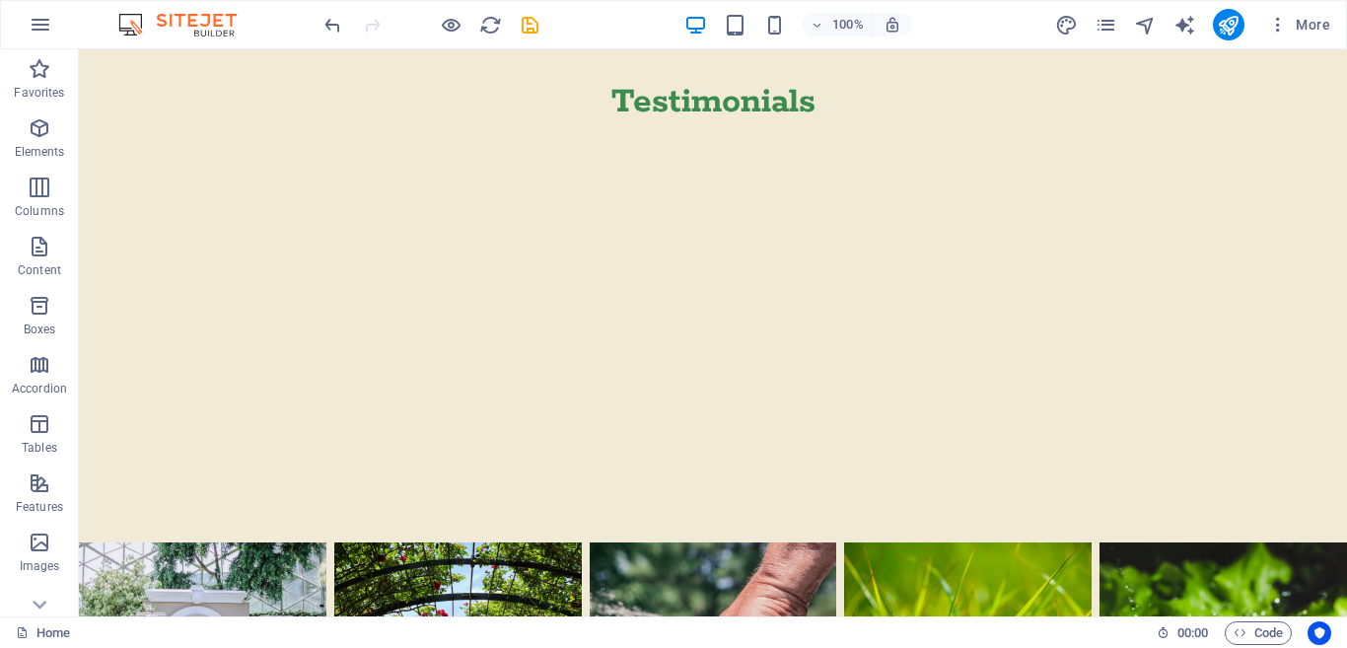
scroll to position [4020, 0]
